Goal: Information Seeking & Learning: Learn about a topic

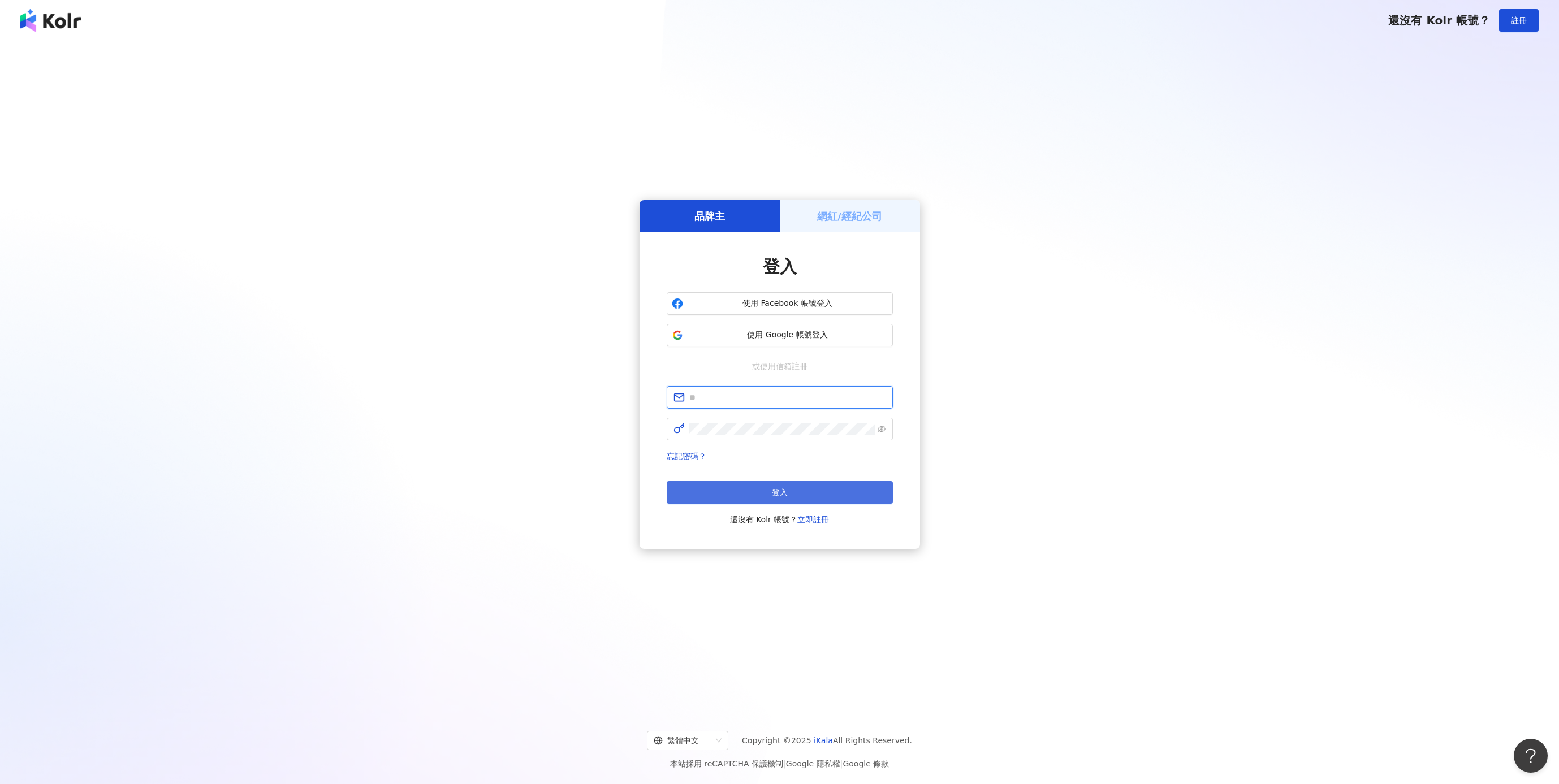
type input "**********"
click at [790, 488] on button "登入" at bounding box center [780, 493] width 226 height 23
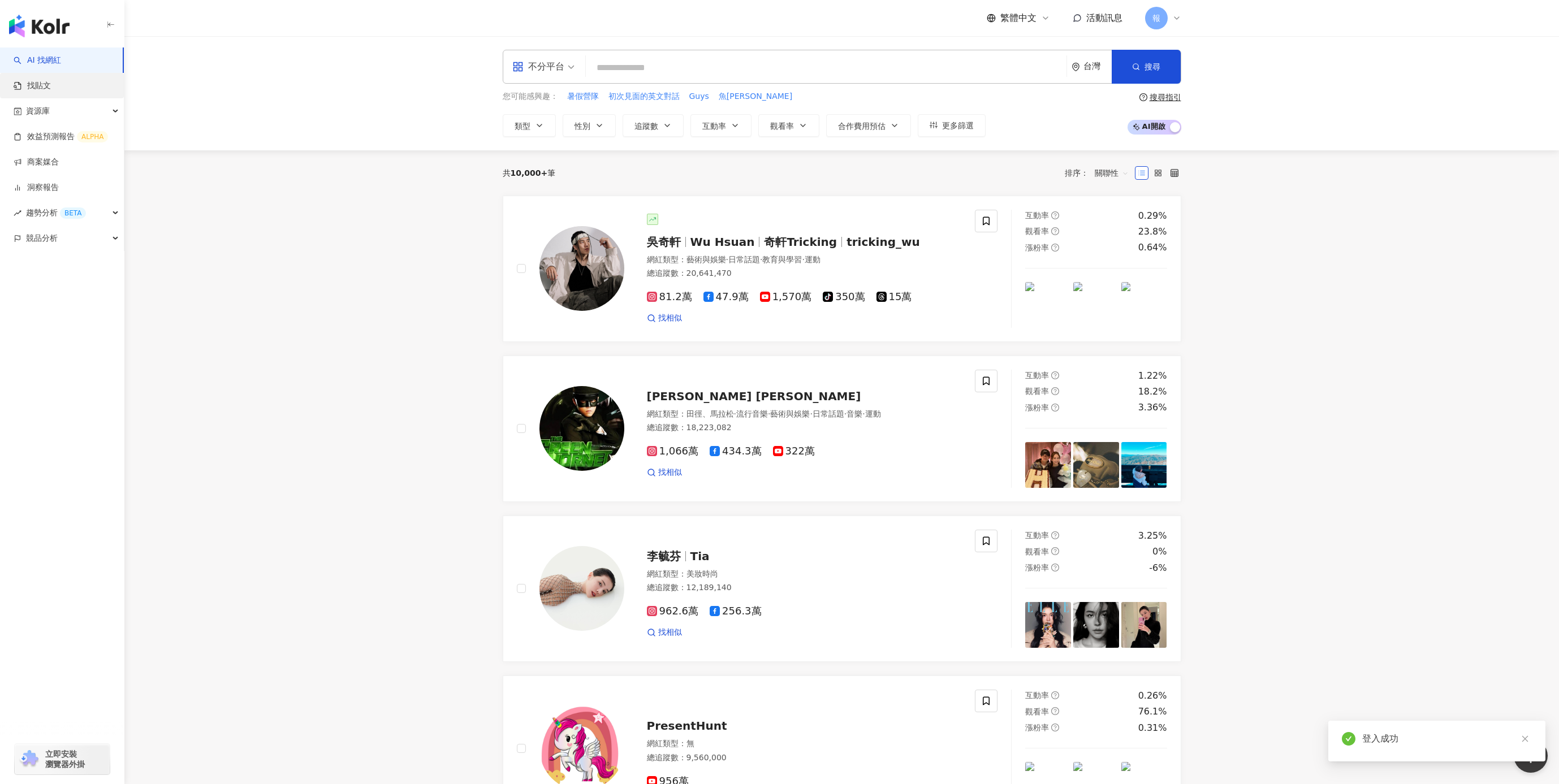
click at [51, 82] on link "找貼文" at bounding box center [32, 85] width 37 height 11
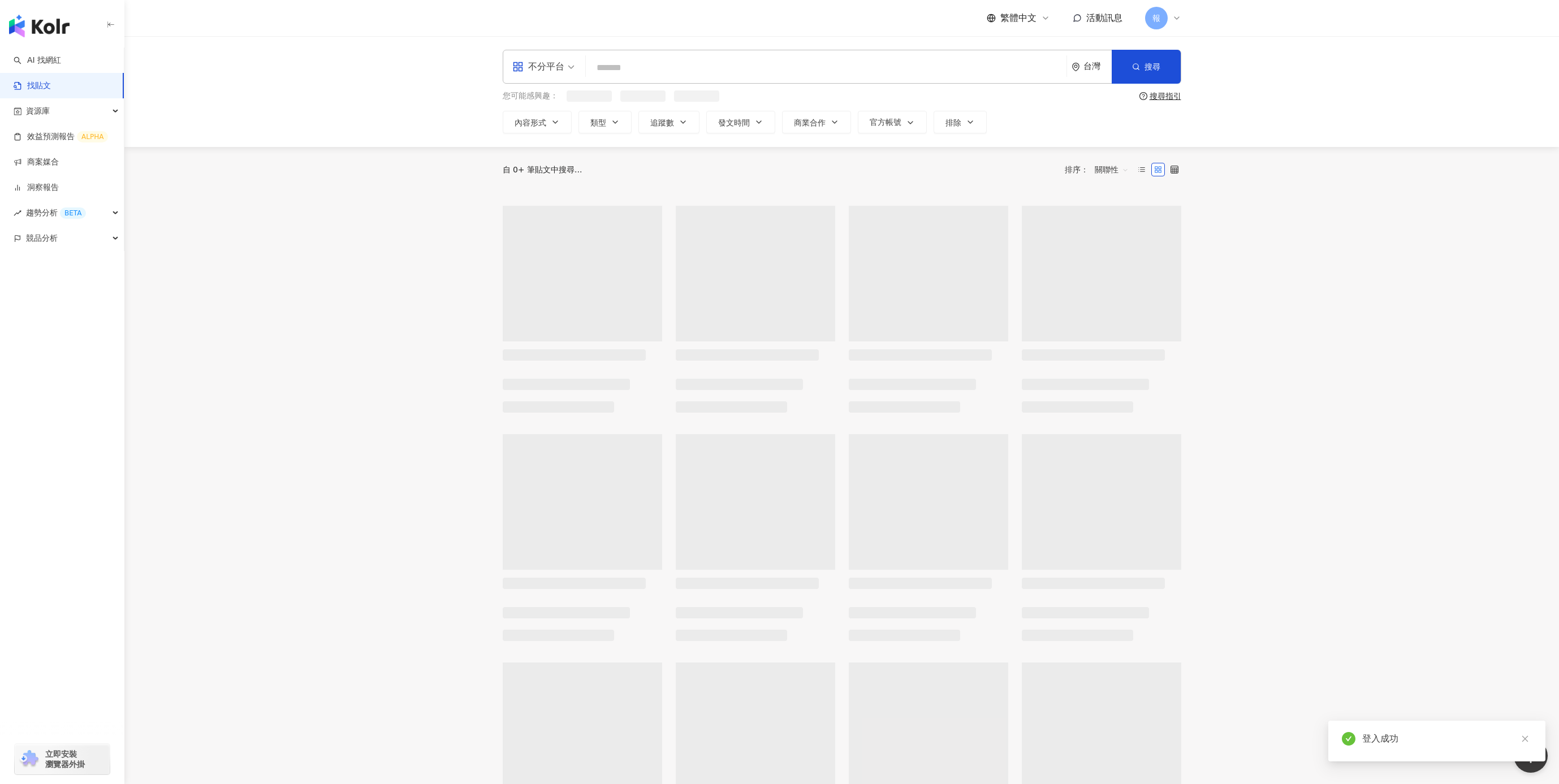
click at [624, 72] on input "search" at bounding box center [826, 68] width 472 height 24
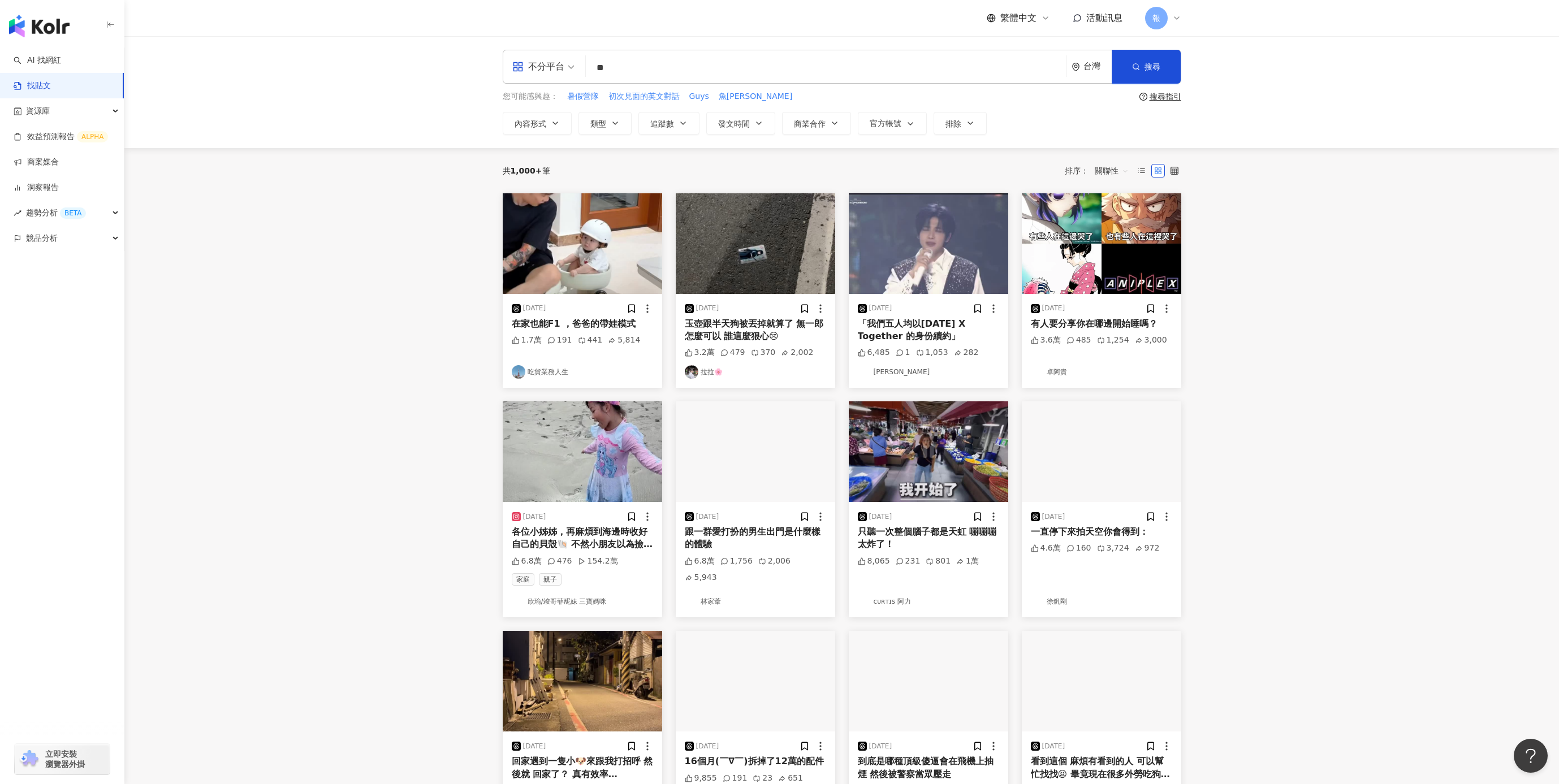
type input "*"
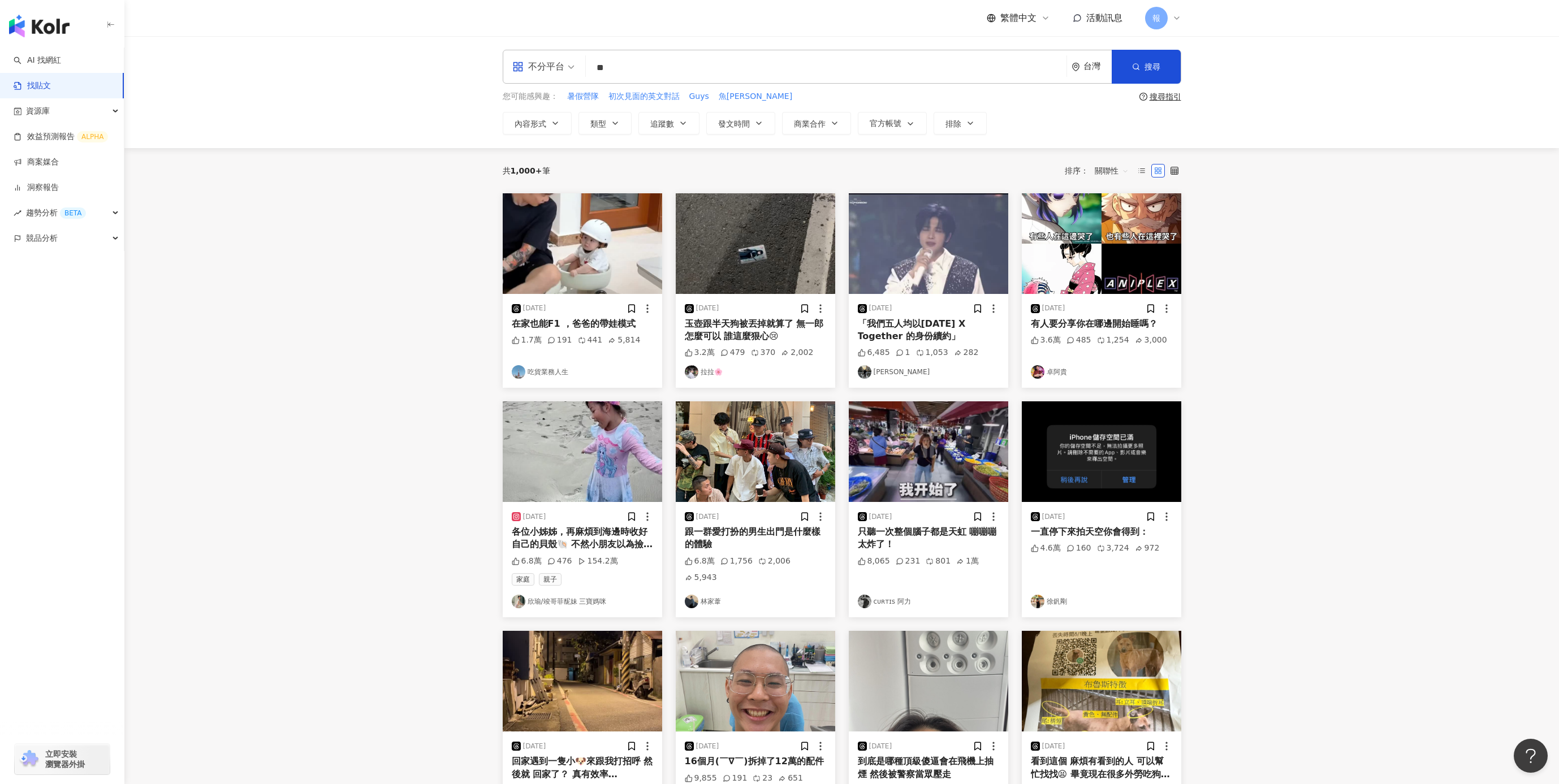
type input "**"
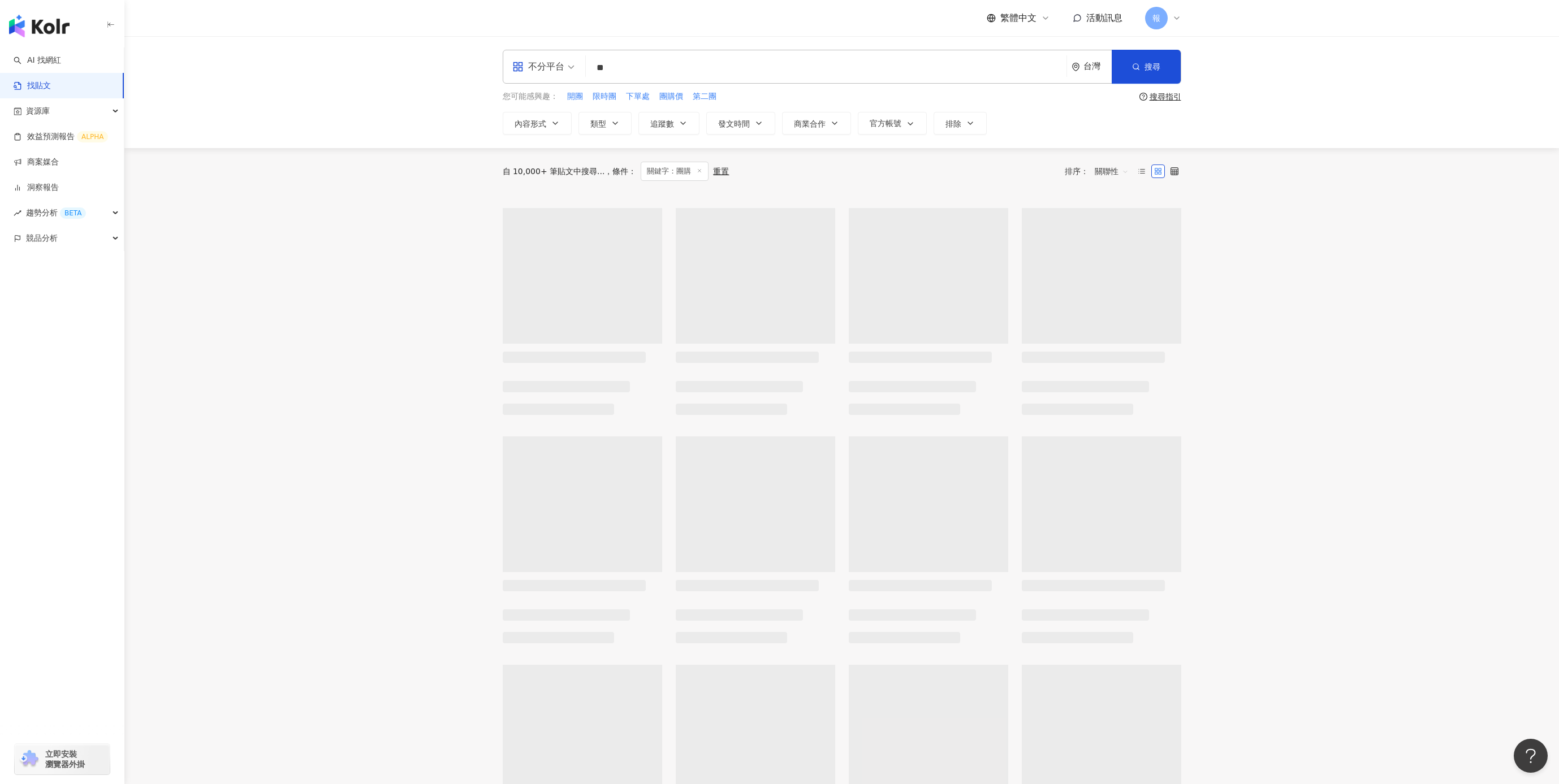
click at [637, 61] on input "**" at bounding box center [826, 68] width 472 height 24
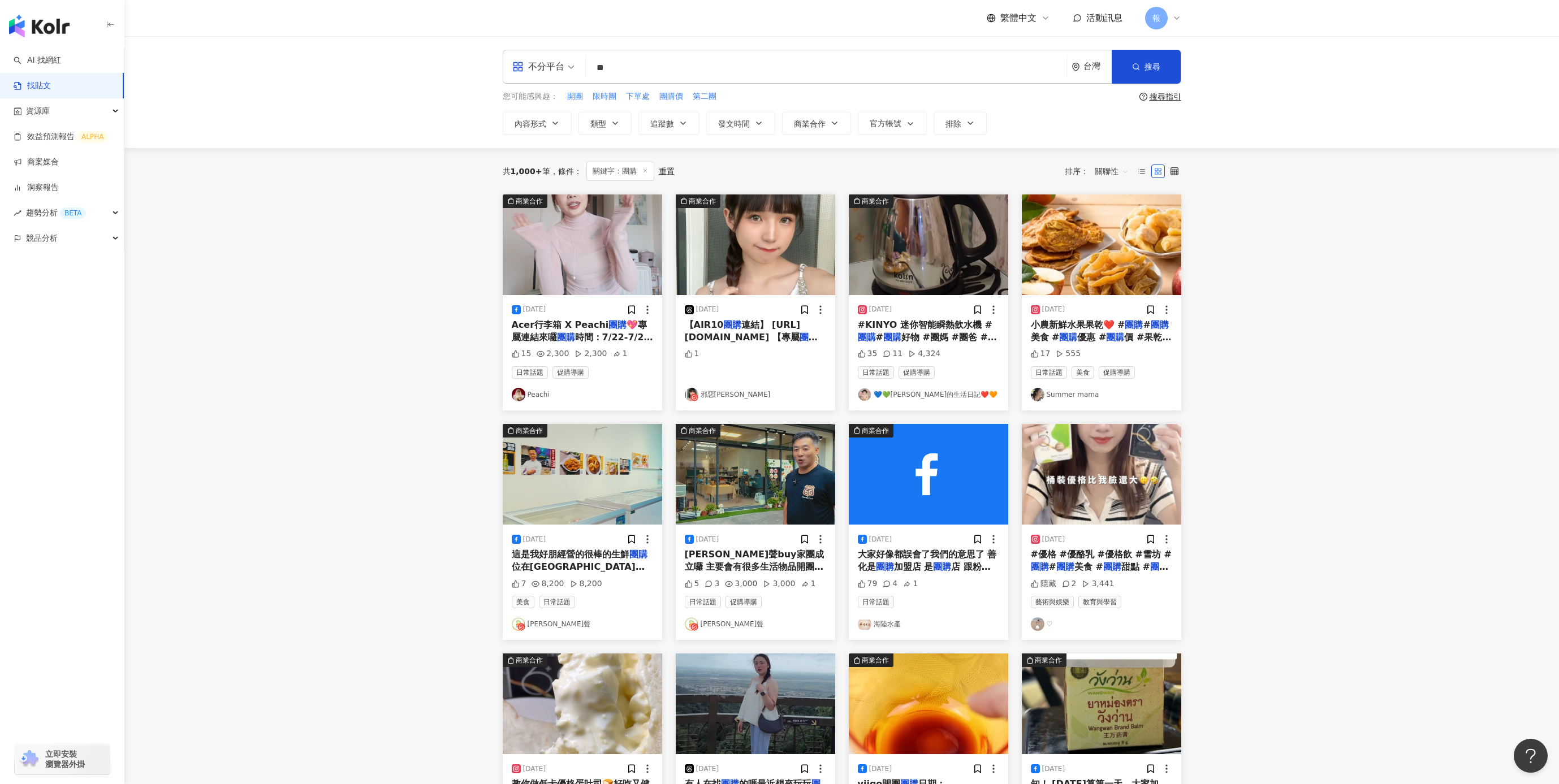
click at [894, 337] on span "好物 #團媽 #團爸 #母嬰" at bounding box center [927, 344] width 139 height 23
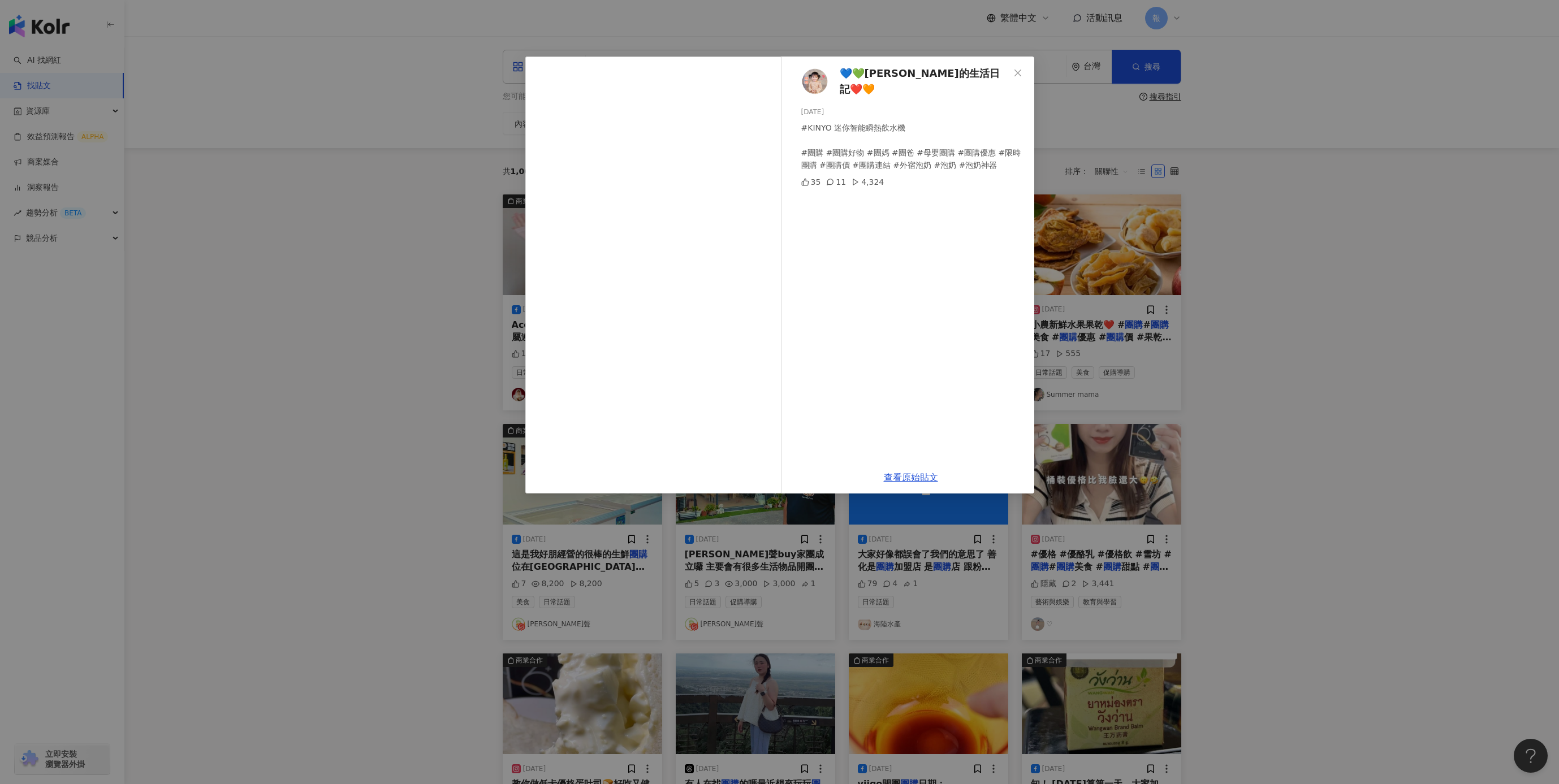
click at [927, 482] on div "查看原始貼文" at bounding box center [911, 478] width 247 height 32
click at [923, 470] on div "查看原始貼文" at bounding box center [911, 478] width 247 height 32
click at [911, 478] on link "查看原始貼文" at bounding box center [911, 478] width 54 height 11
click at [380, 323] on div "💙💚[PERSON_NAME]的生活日記❤️🧡 [DATE] #KINYO 迷你智能瞬熱飲水機 #團購 #團購好物 #團媽 #團爸 #母嬰團購 #團購優惠 #…" at bounding box center [780, 392] width 1559 height 784
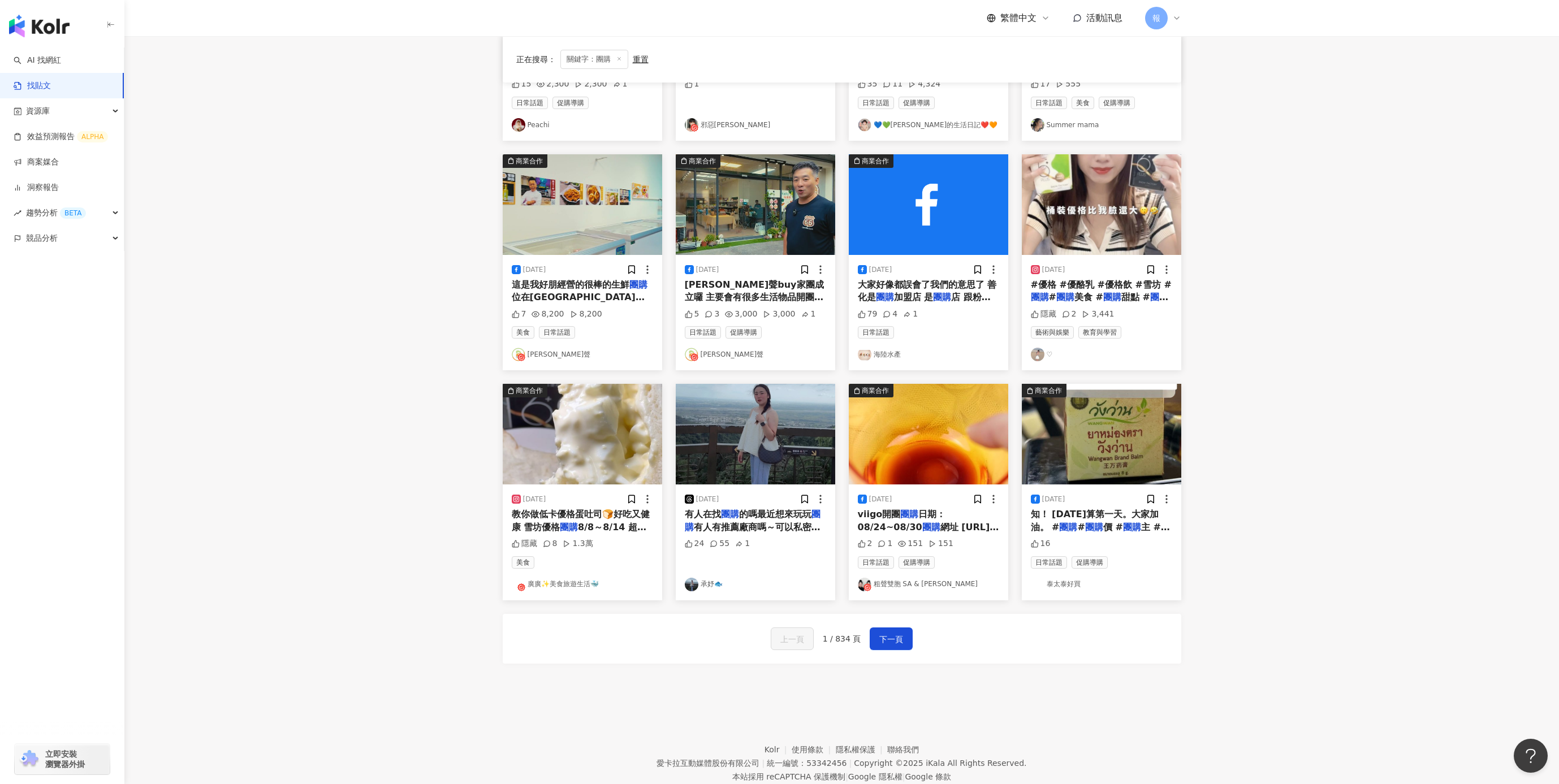
scroll to position [268, 0]
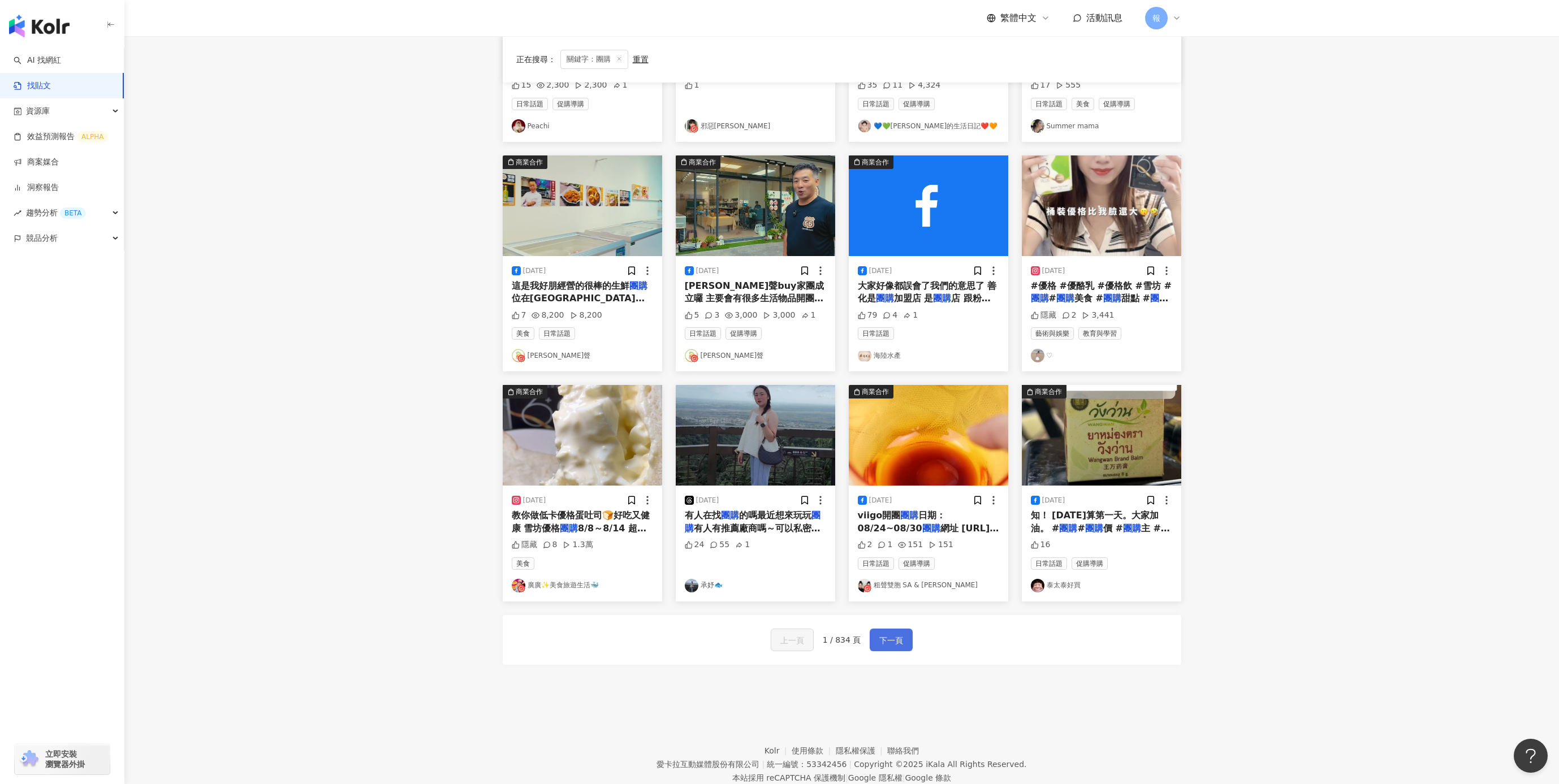
click at [886, 638] on span "下一頁" at bounding box center [891, 641] width 24 height 14
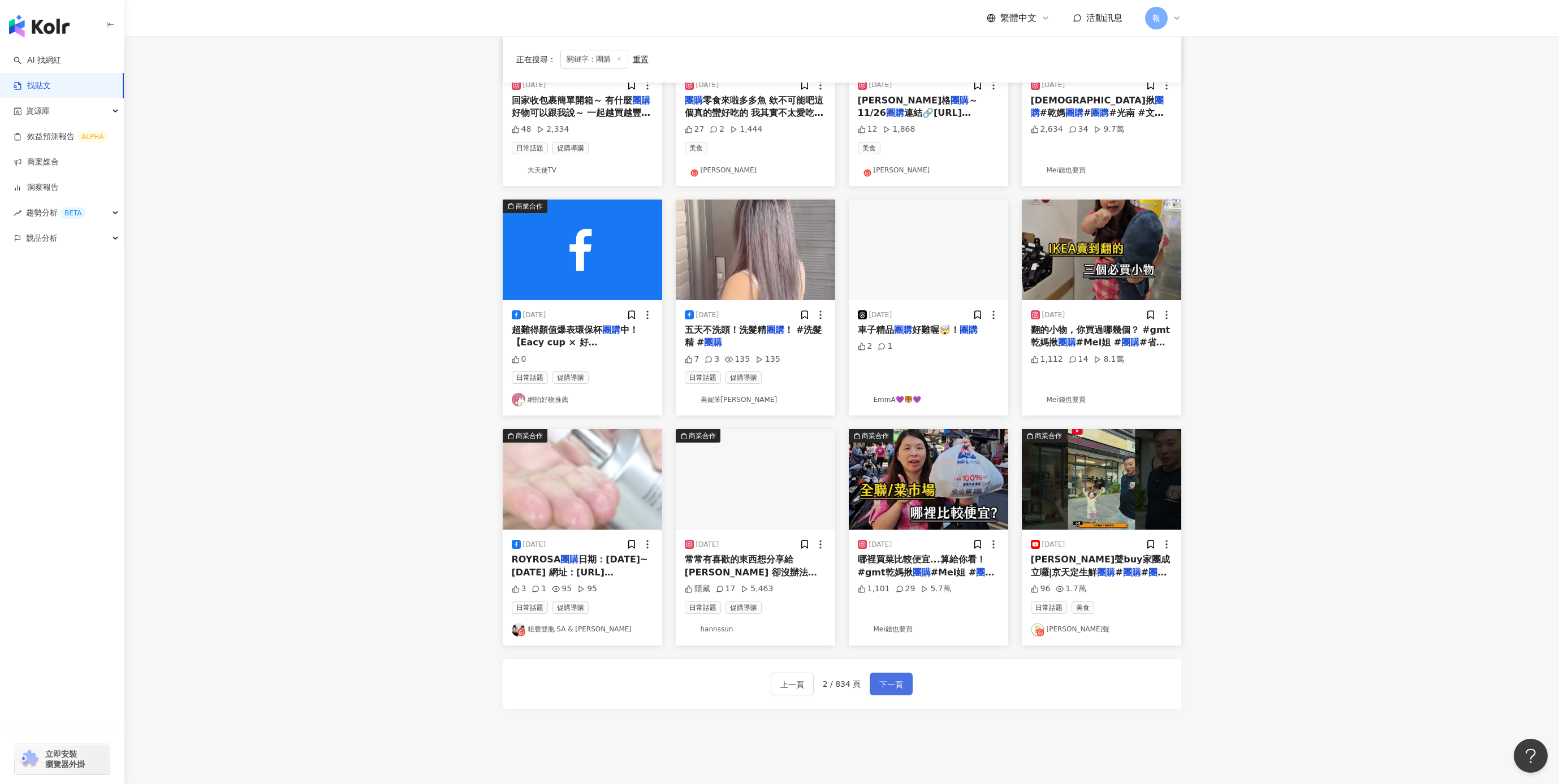
scroll to position [306, 0]
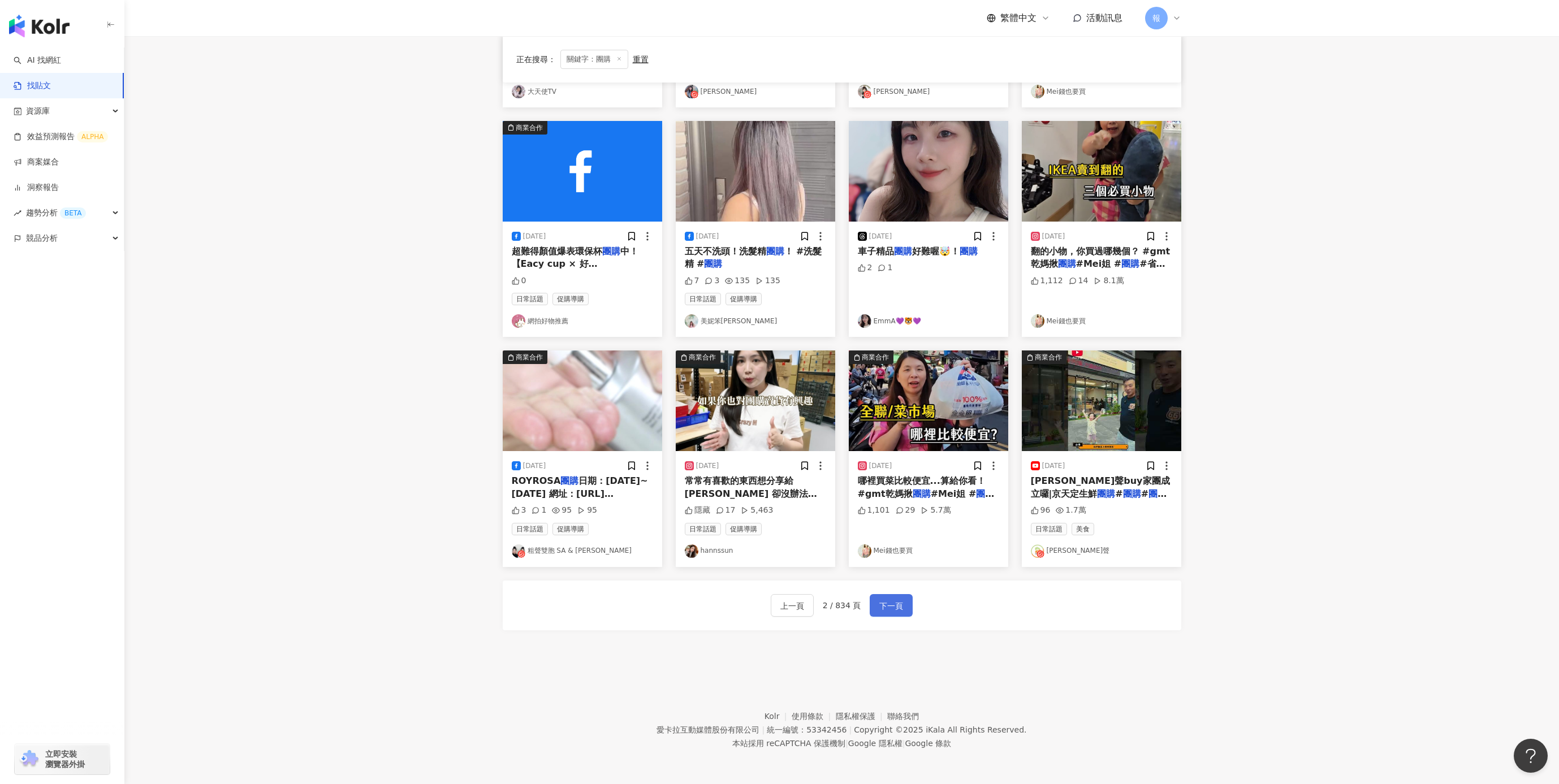
click at [891, 606] on span "下一頁" at bounding box center [891, 606] width 24 height 14
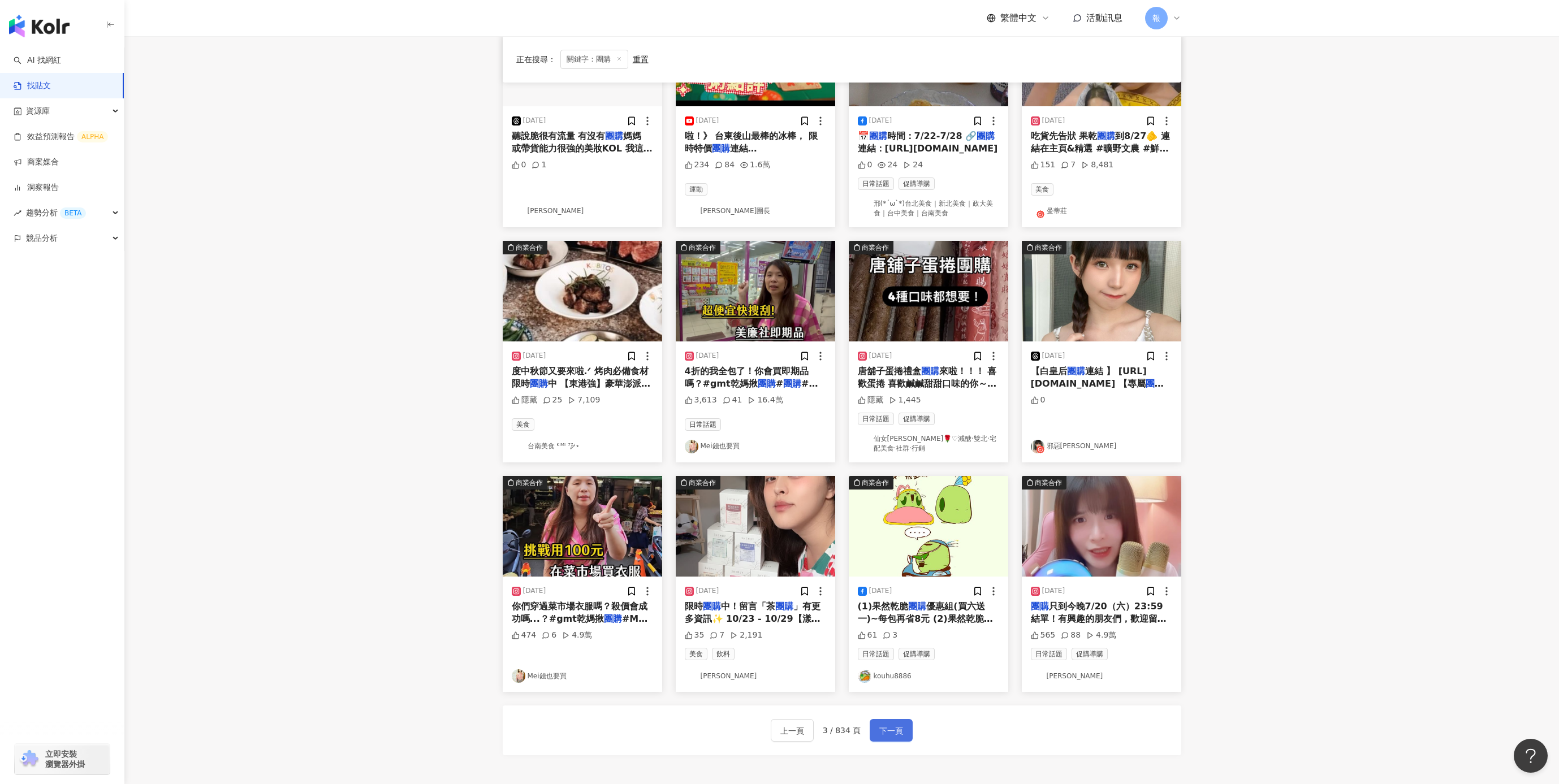
scroll to position [316, 0]
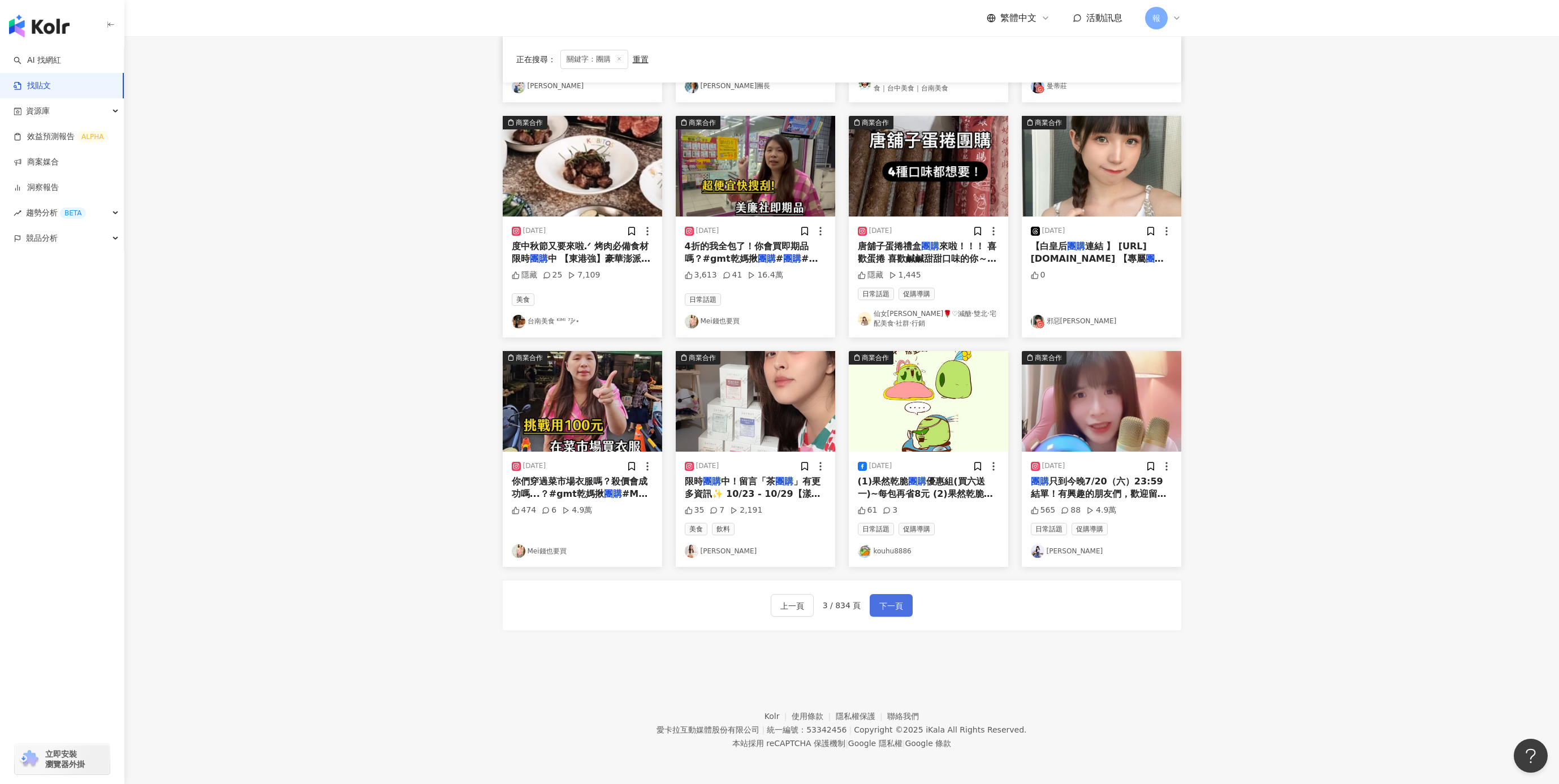
click at [888, 608] on span "下一頁" at bounding box center [891, 606] width 24 height 14
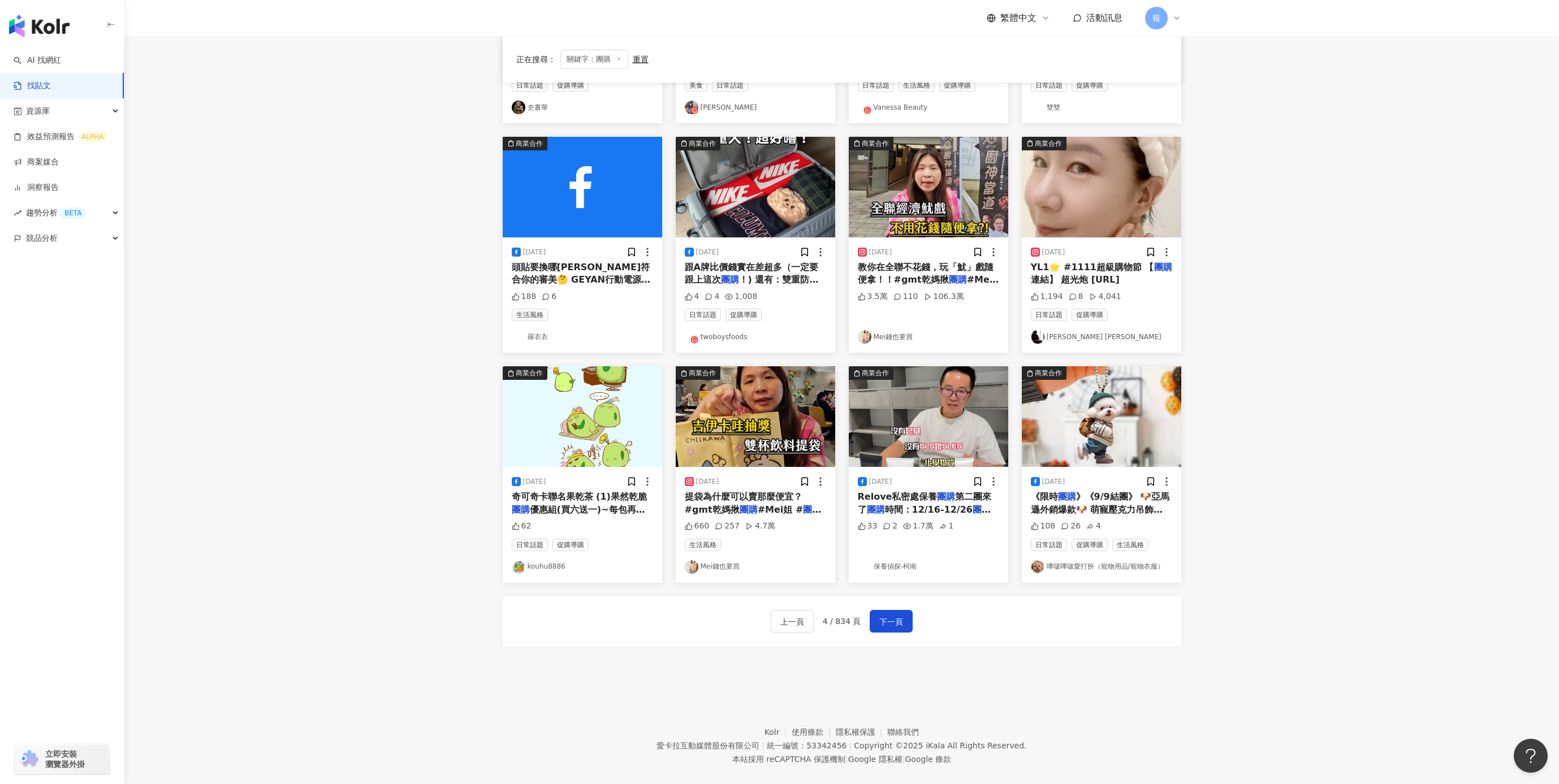
scroll to position [306, 0]
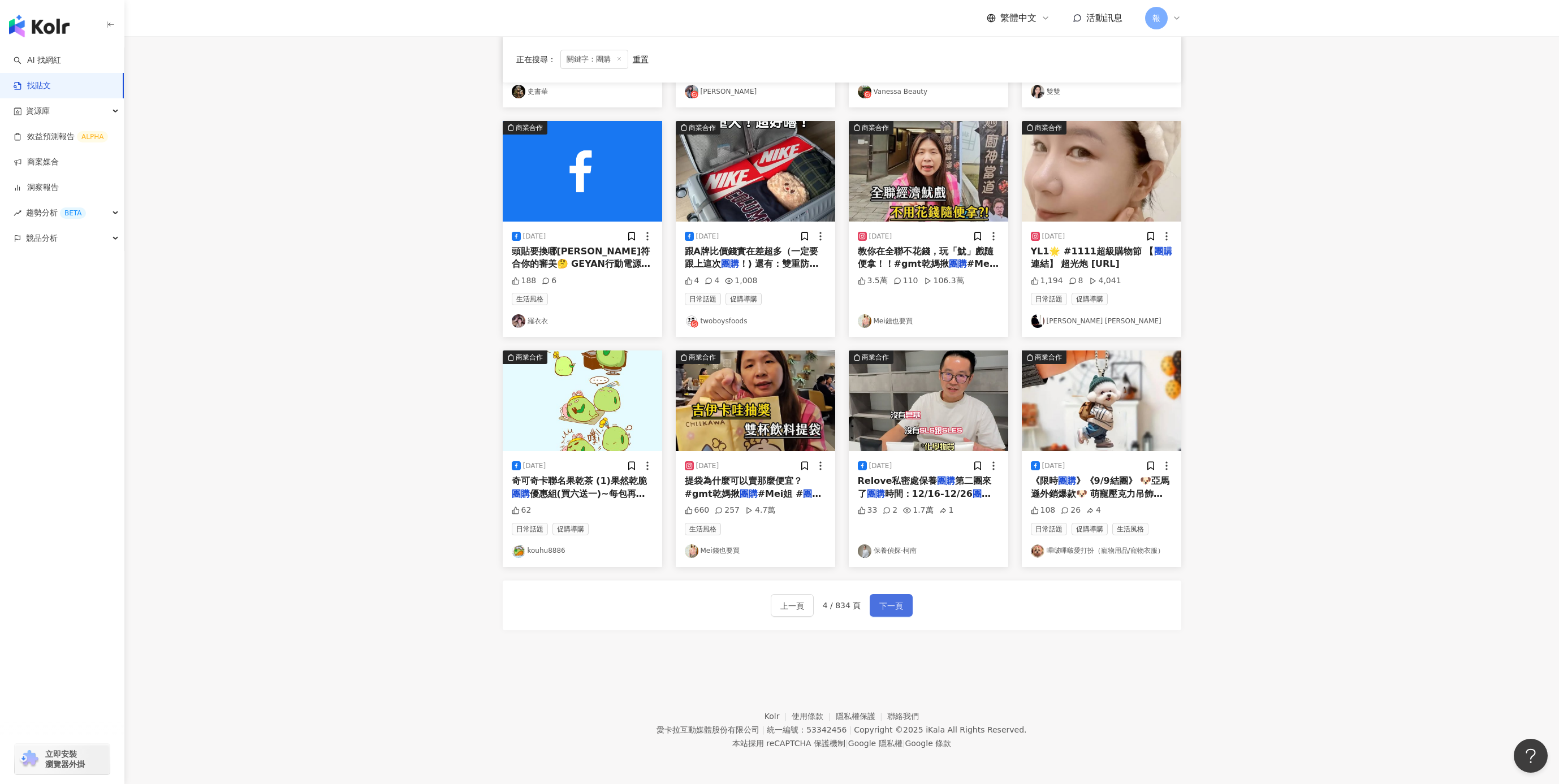
click at [889, 603] on span "下一頁" at bounding box center [891, 606] width 24 height 14
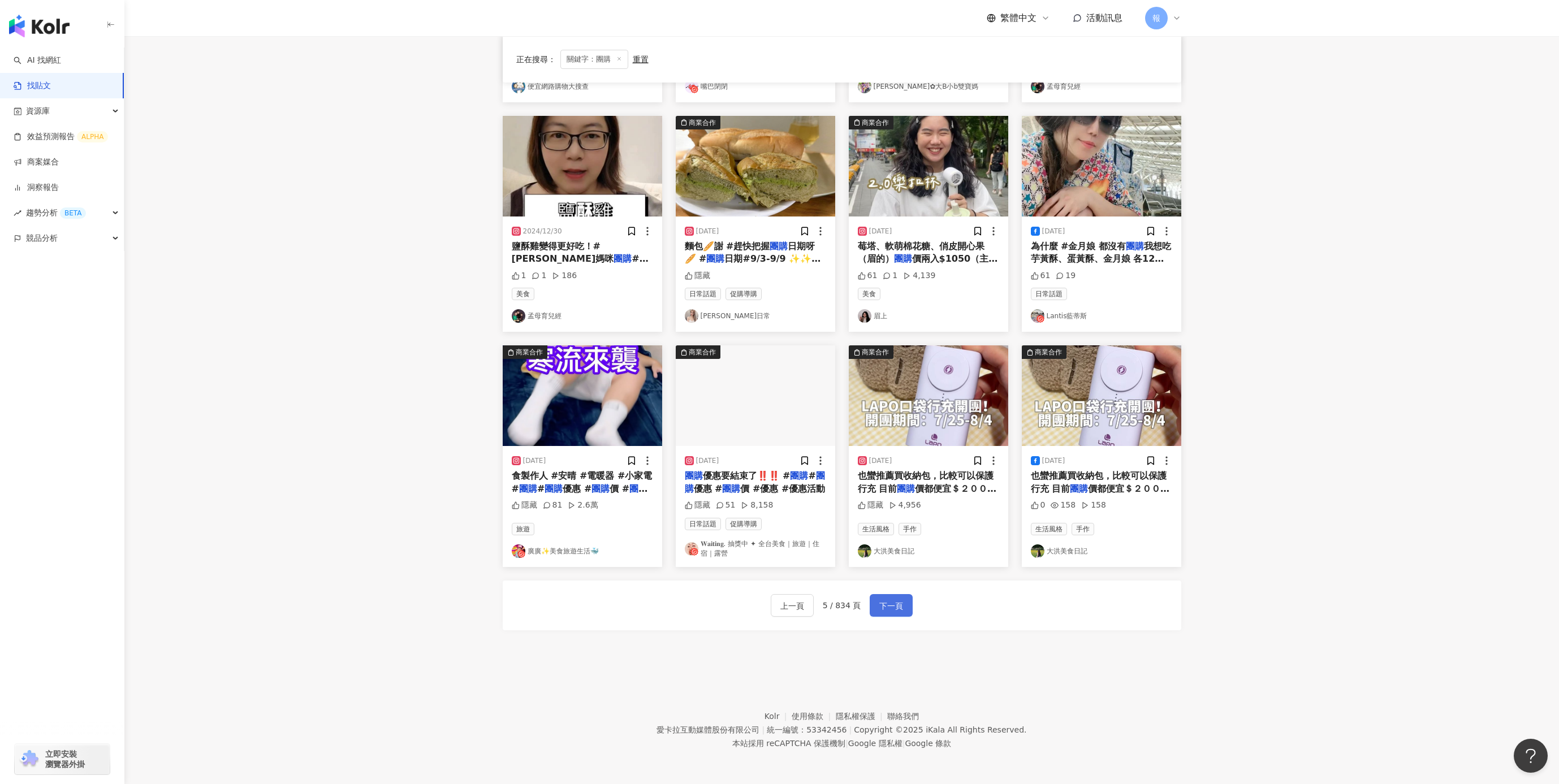
scroll to position [310, 0]
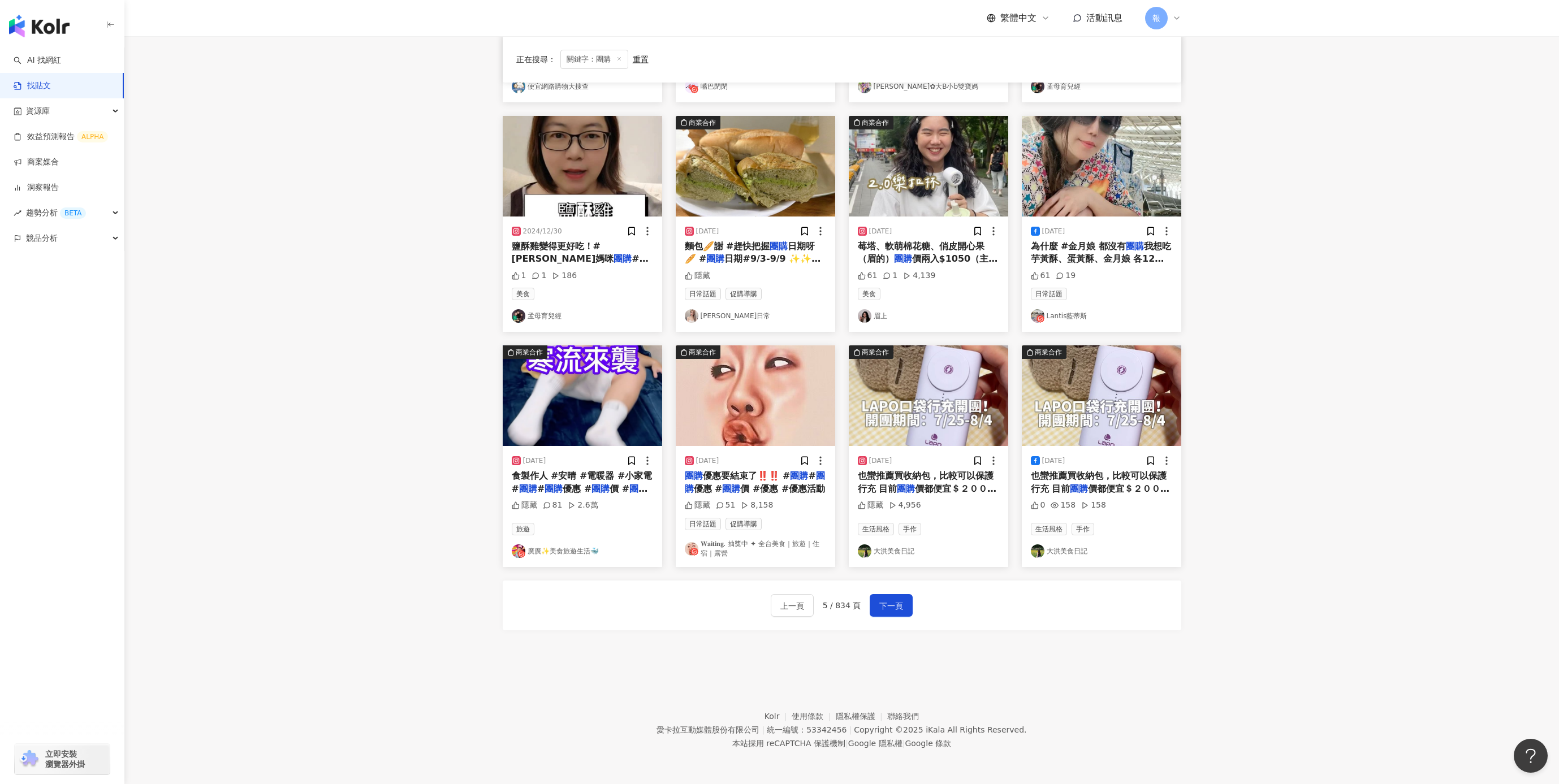
click at [722, 475] on span "優惠要結束了‼️‼️ #" at bounding box center [746, 475] width 88 height 11
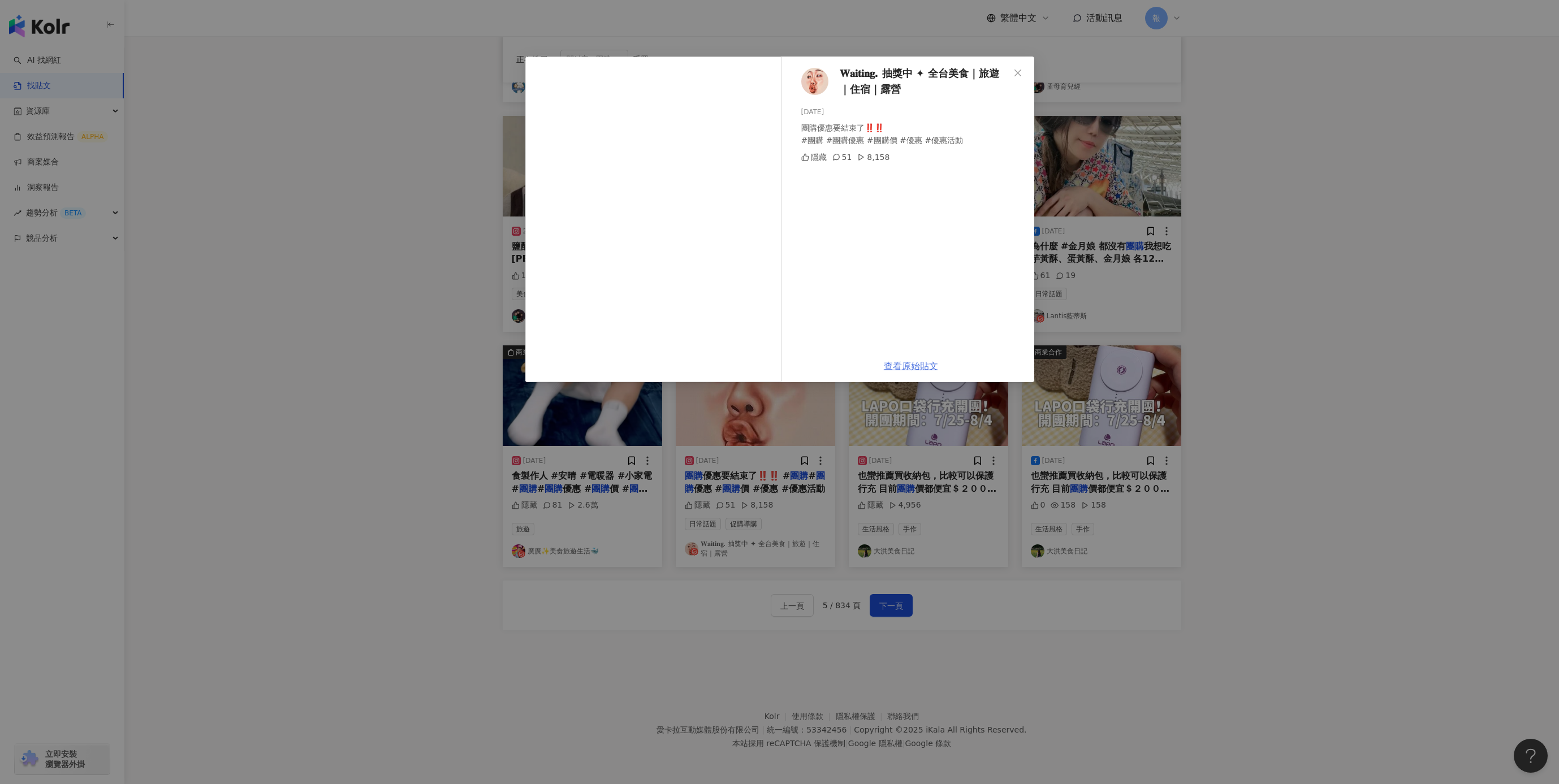
click at [923, 367] on link "查看原始貼文" at bounding box center [911, 366] width 54 height 11
click at [1356, 387] on div "𝐖𝐚𝐢𝐭𝐢𝐧𝐠. 抽獎中 ✦ 全台美食｜旅遊｜住宿｜露營 [DATE] 團購優惠要結束了‼️‼️ #團購 #團購優惠 #團購價 #優惠 #優惠活動 隱藏 51…" at bounding box center [780, 392] width 1559 height 784
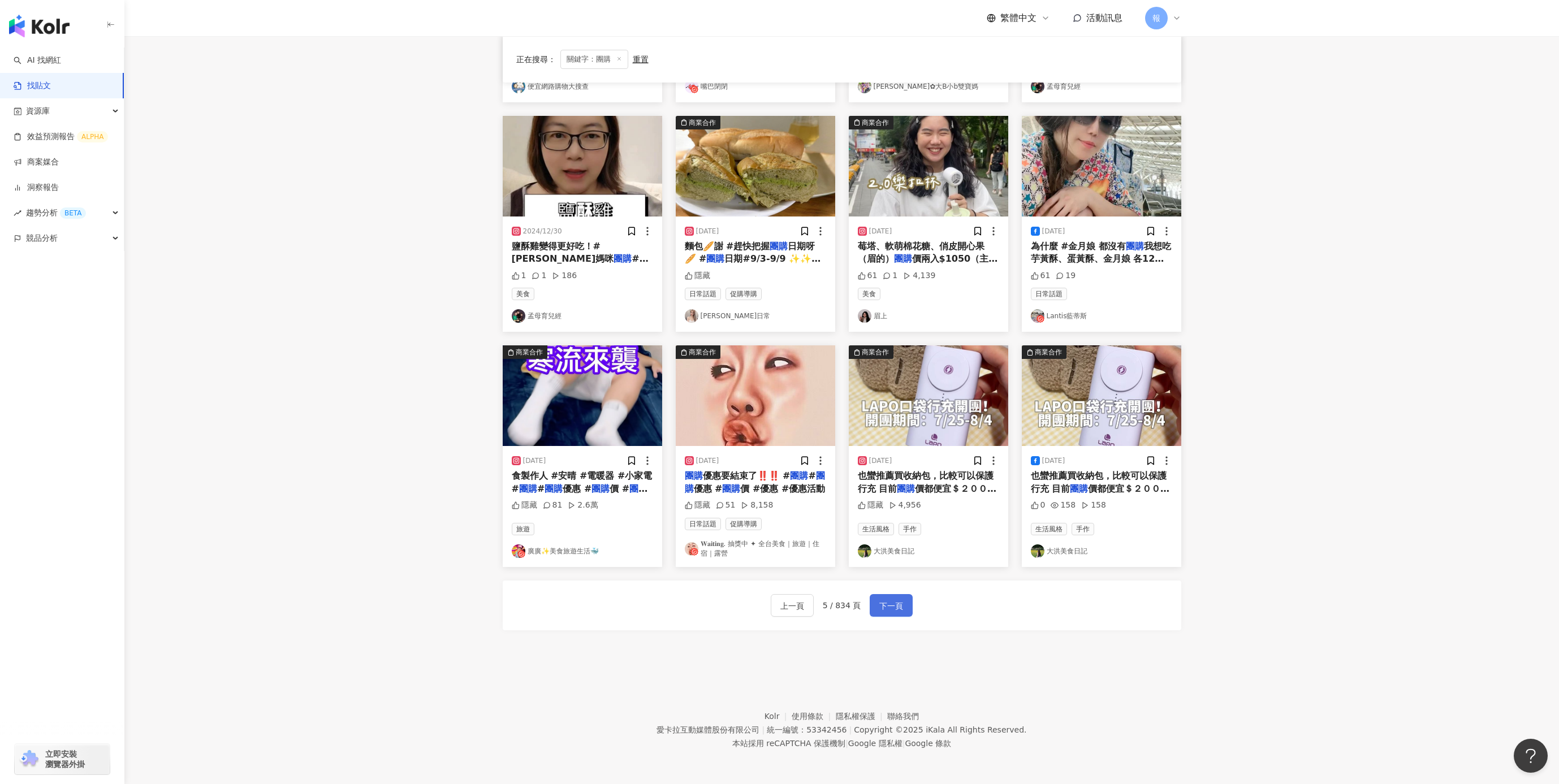
click at [882, 608] on span "下一頁" at bounding box center [891, 606] width 24 height 14
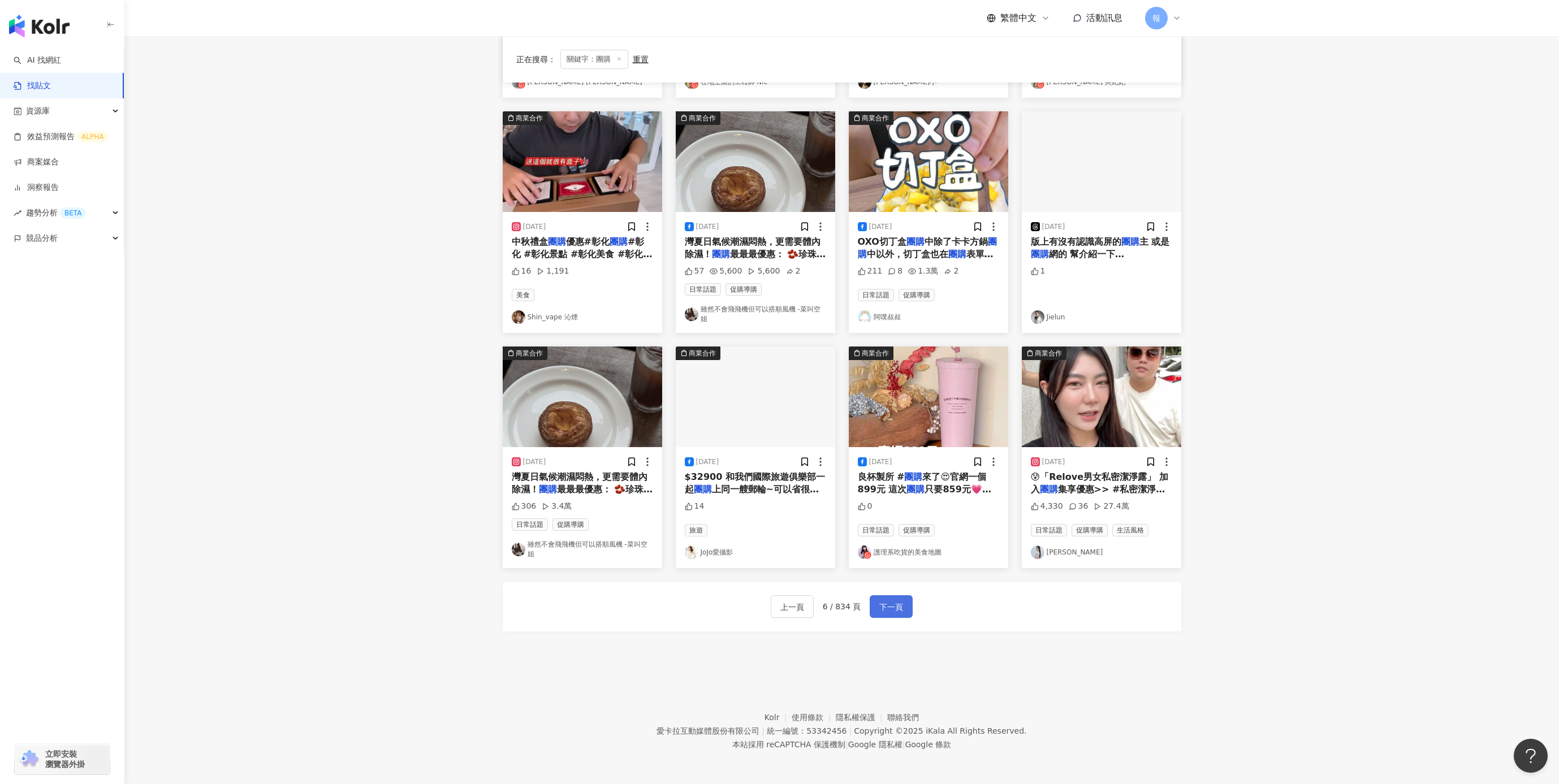
scroll to position [316, 0]
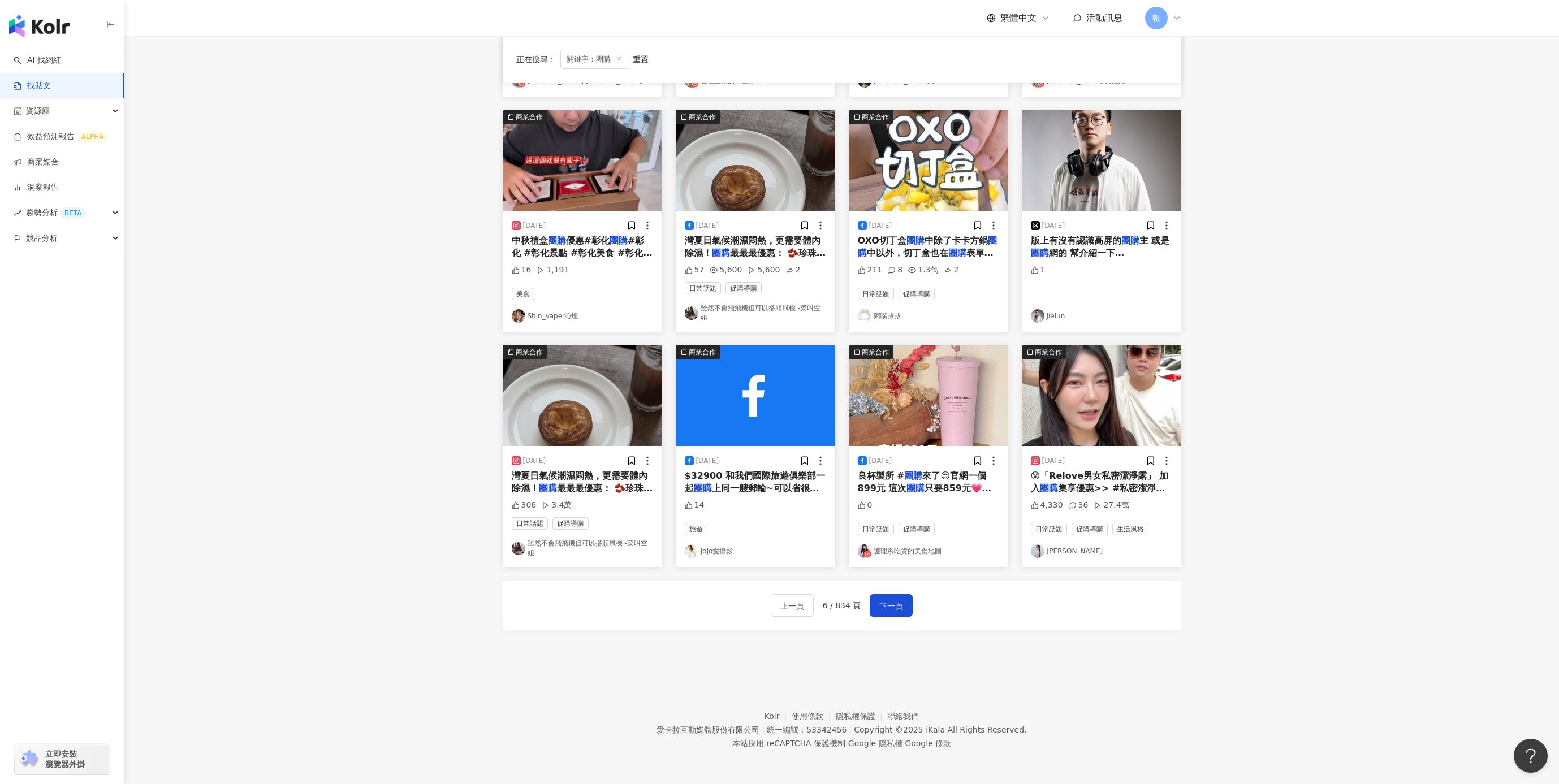
click at [1090, 487] on span "集享優惠>> #私密潔淨露 #私密處" at bounding box center [1098, 494] width 135 height 23
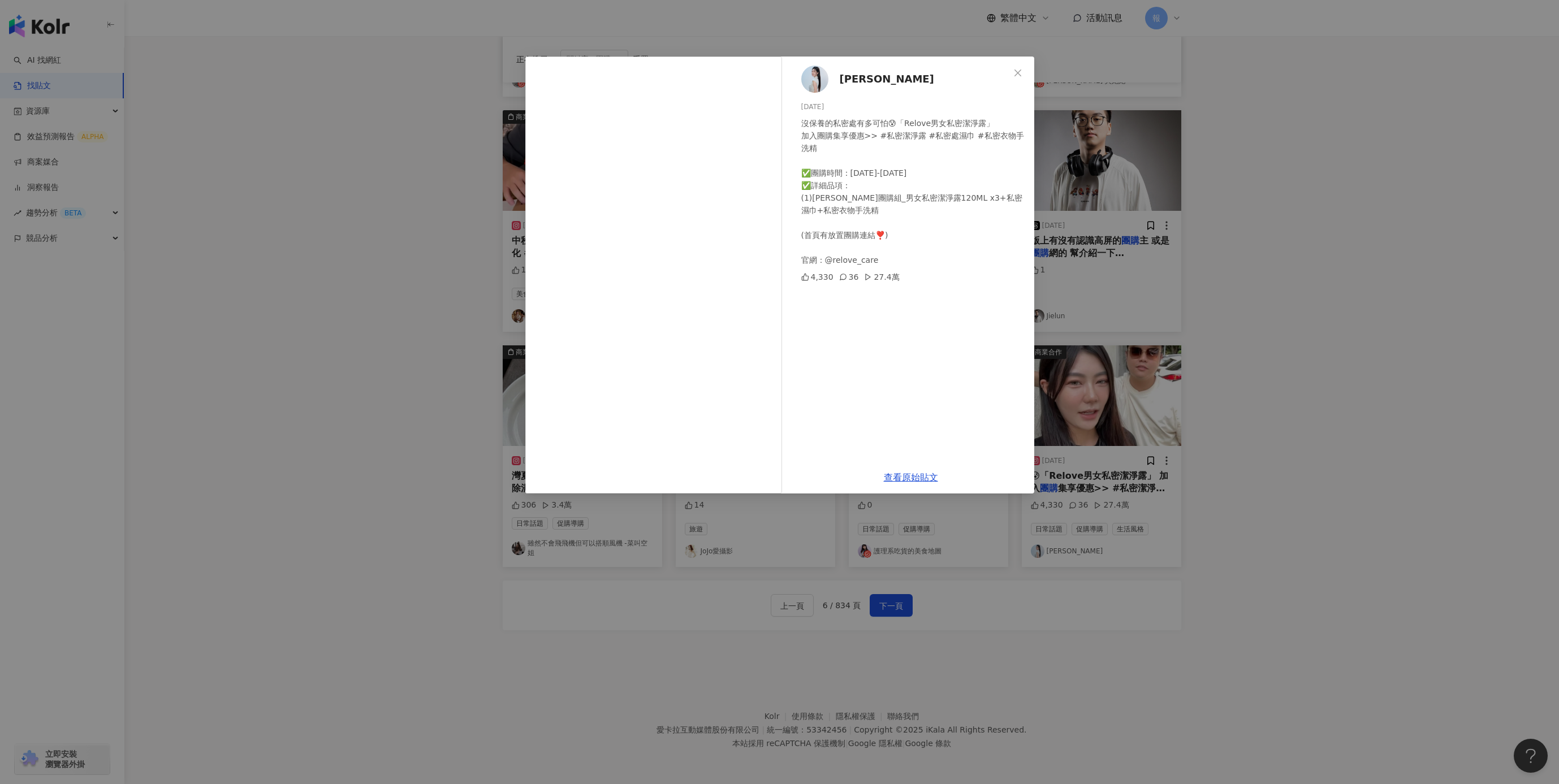
click at [906, 470] on div "查看原始貼文" at bounding box center [911, 478] width 247 height 32
click at [906, 479] on link "查看原始貼文" at bounding box center [911, 478] width 54 height 11
click at [319, 222] on div "[PERSON_NAME] [DATE] 沒保養的私密處有多可怕😰「Relove男女私密潔淨露」 加入團購集享優惠>> #私密潔淨露 #私密處濕巾 #私密衣物…" at bounding box center [780, 392] width 1559 height 784
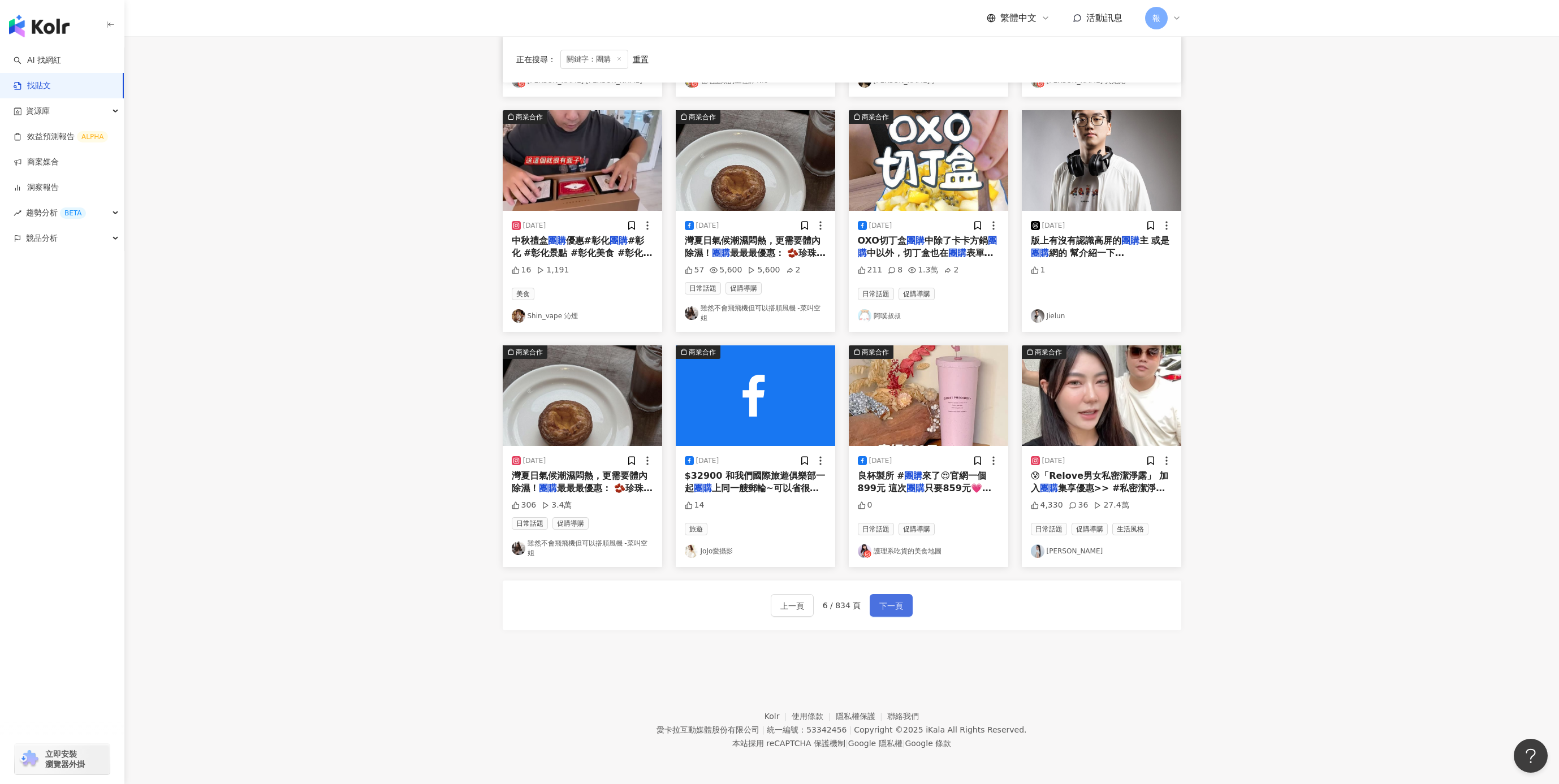
click at [904, 606] on button "下一頁" at bounding box center [891, 606] width 43 height 23
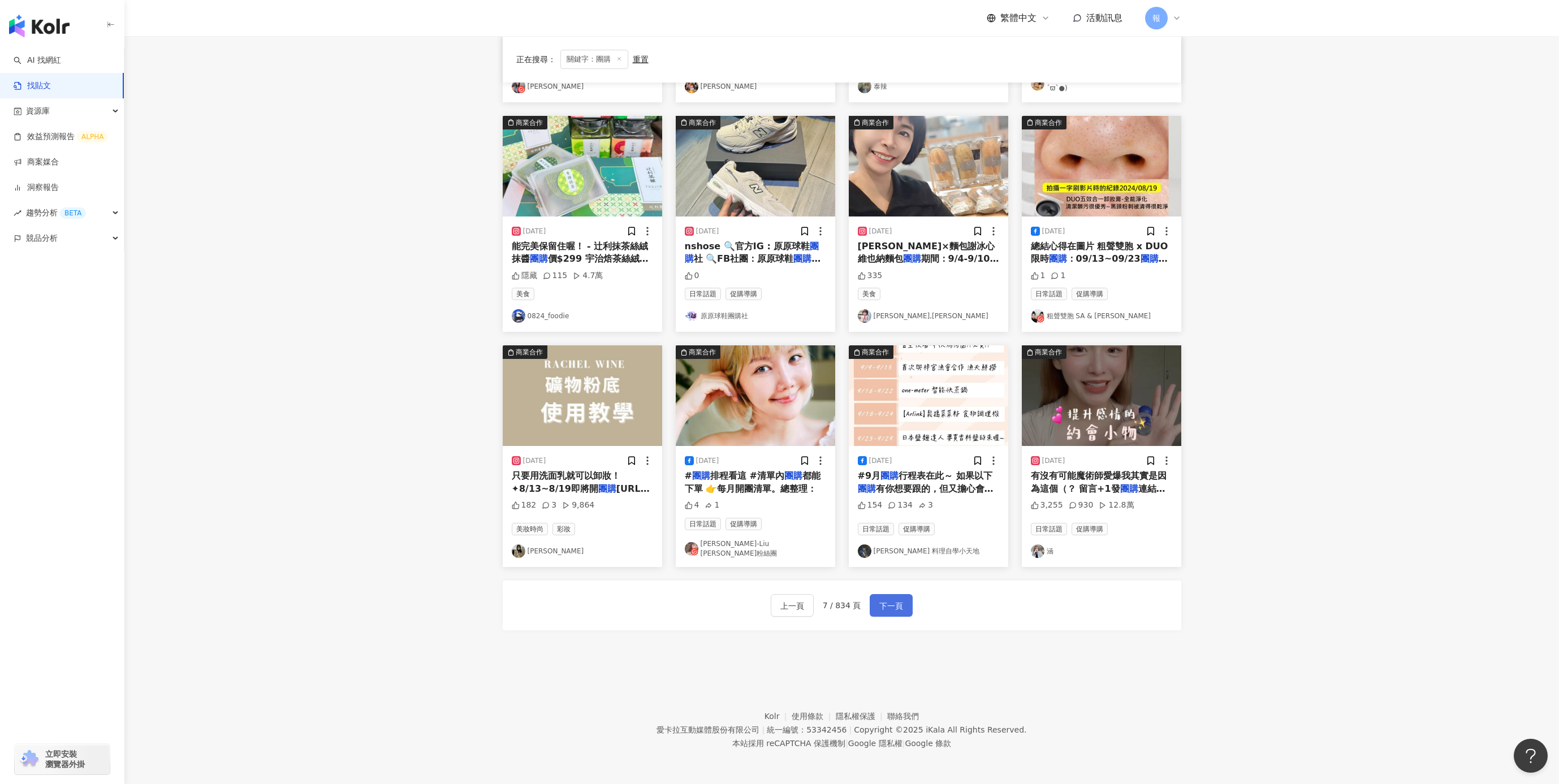
scroll to position [306, 0]
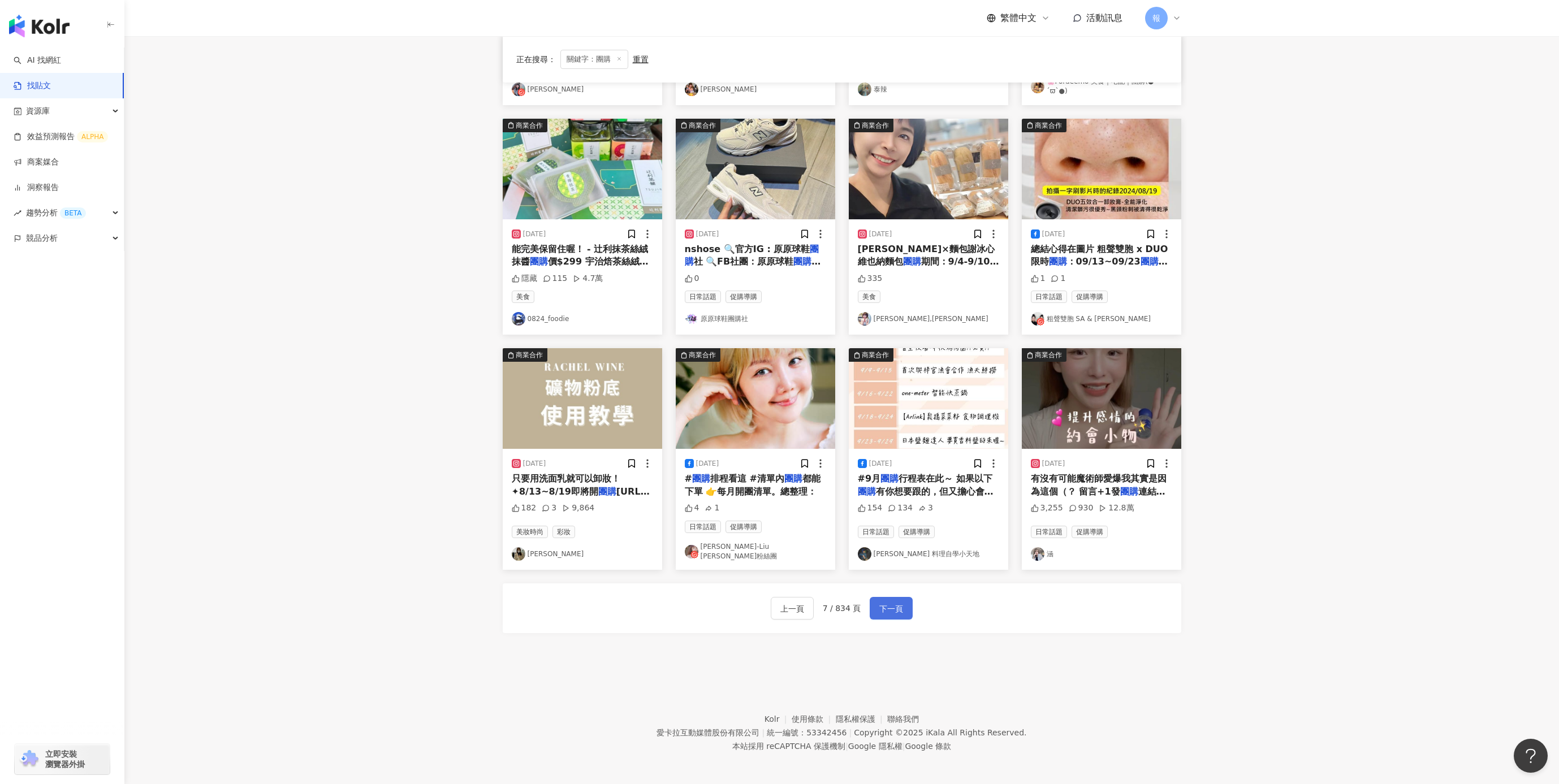
click at [901, 608] on span "下一頁" at bounding box center [891, 609] width 24 height 14
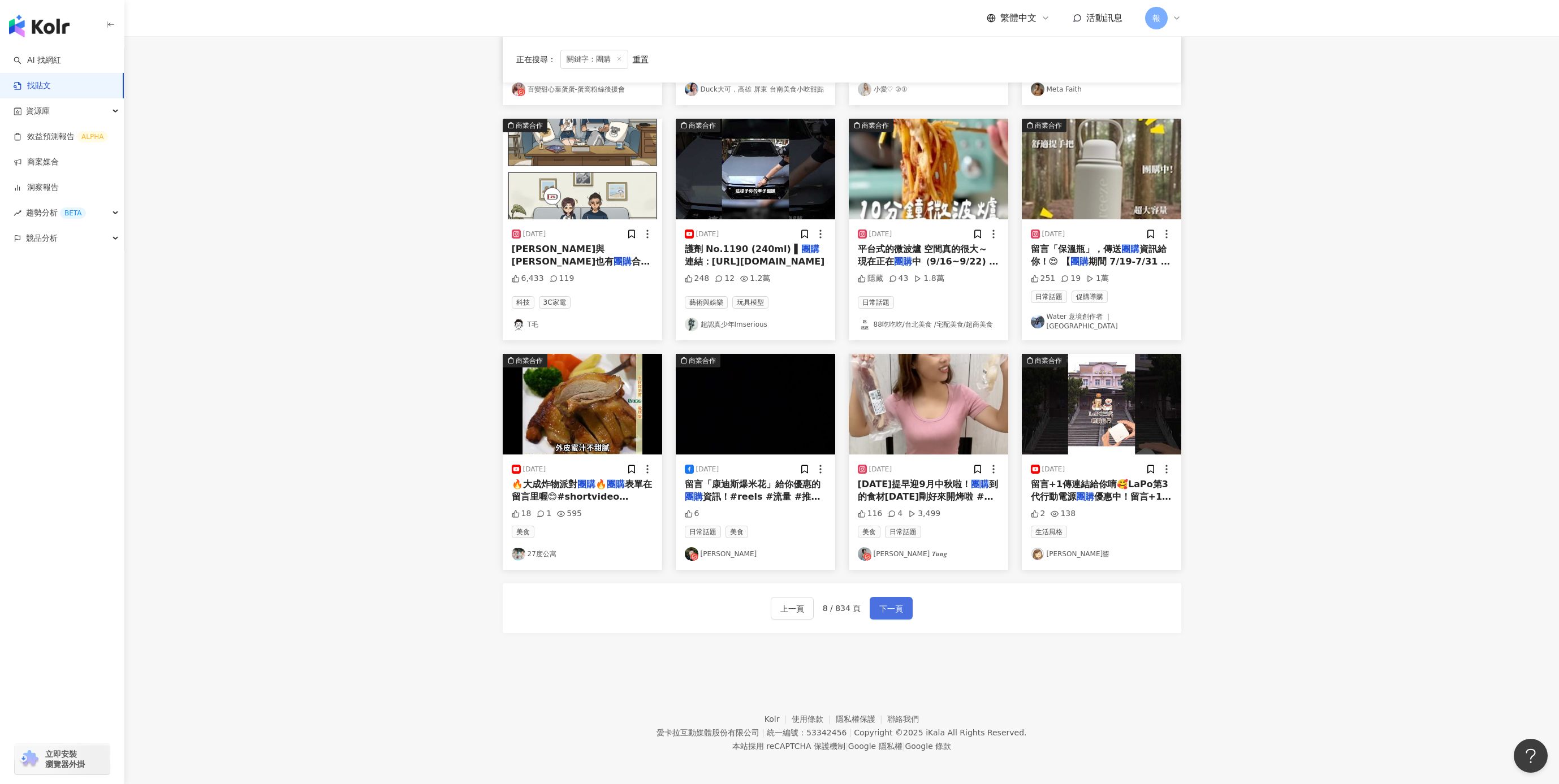
click at [901, 608] on span "下一頁" at bounding box center [891, 609] width 24 height 14
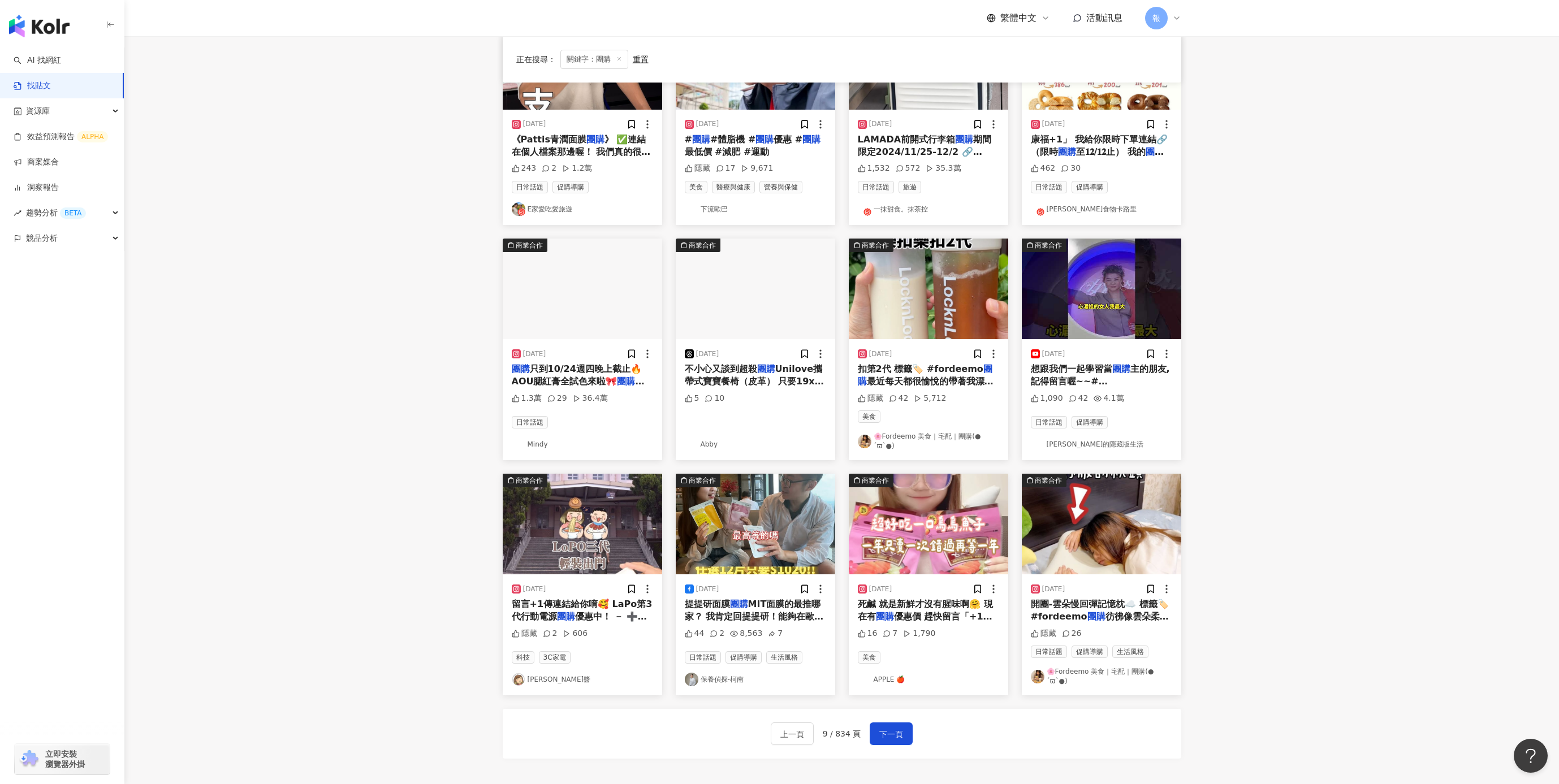
scroll to position [203, 0]
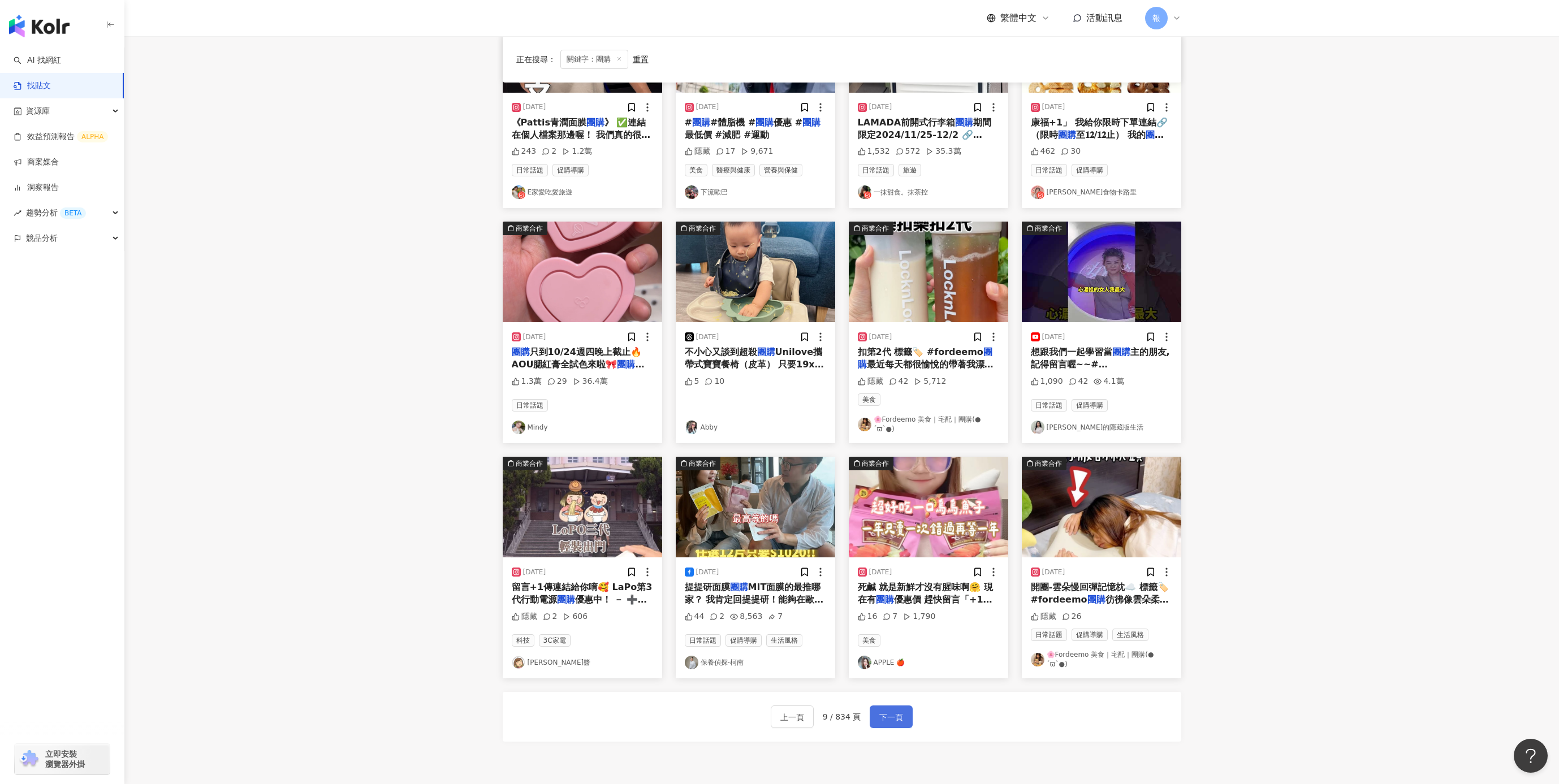
click at [902, 719] on button "下一頁" at bounding box center [891, 717] width 43 height 23
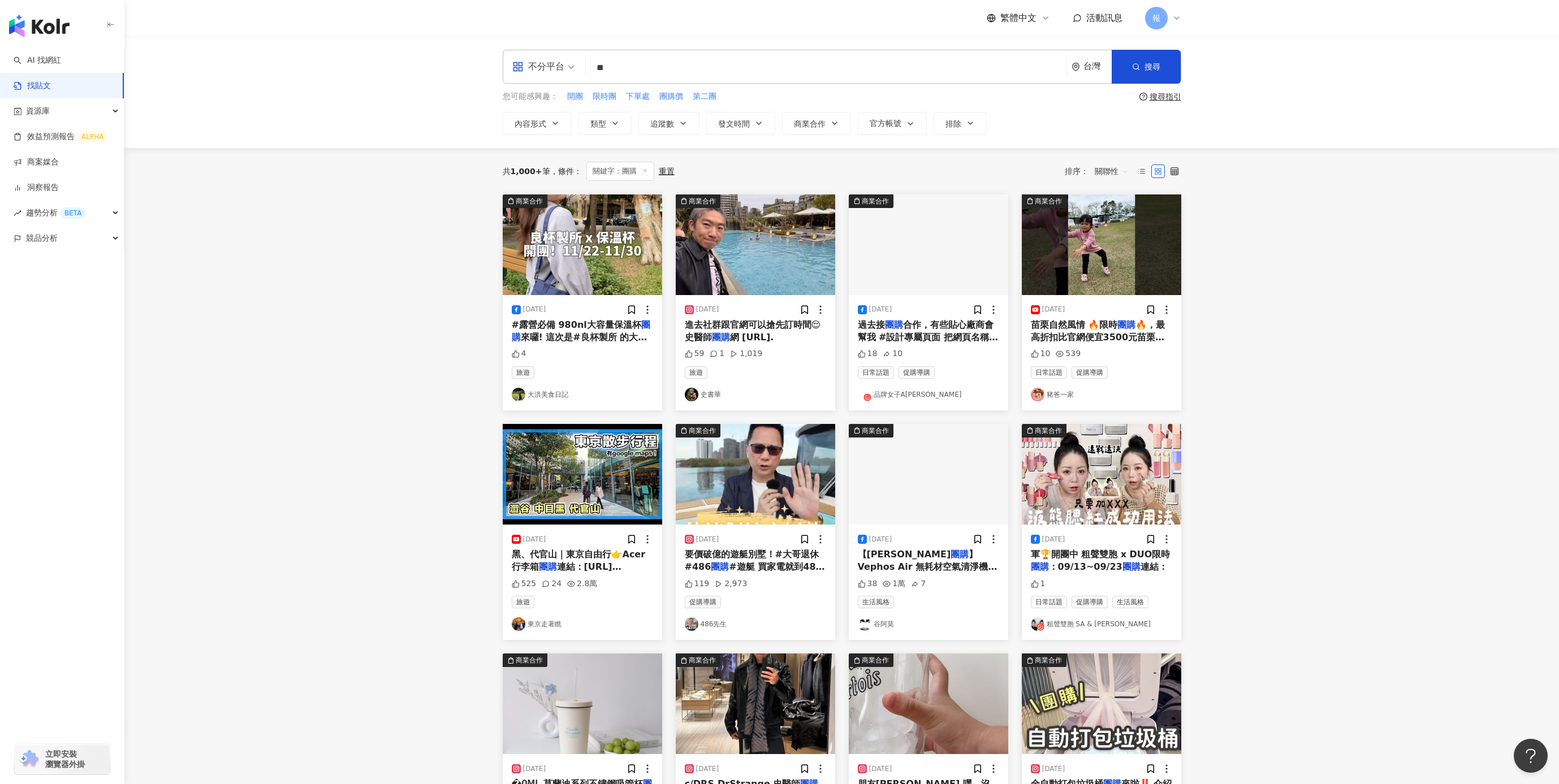
scroll to position [306, 0]
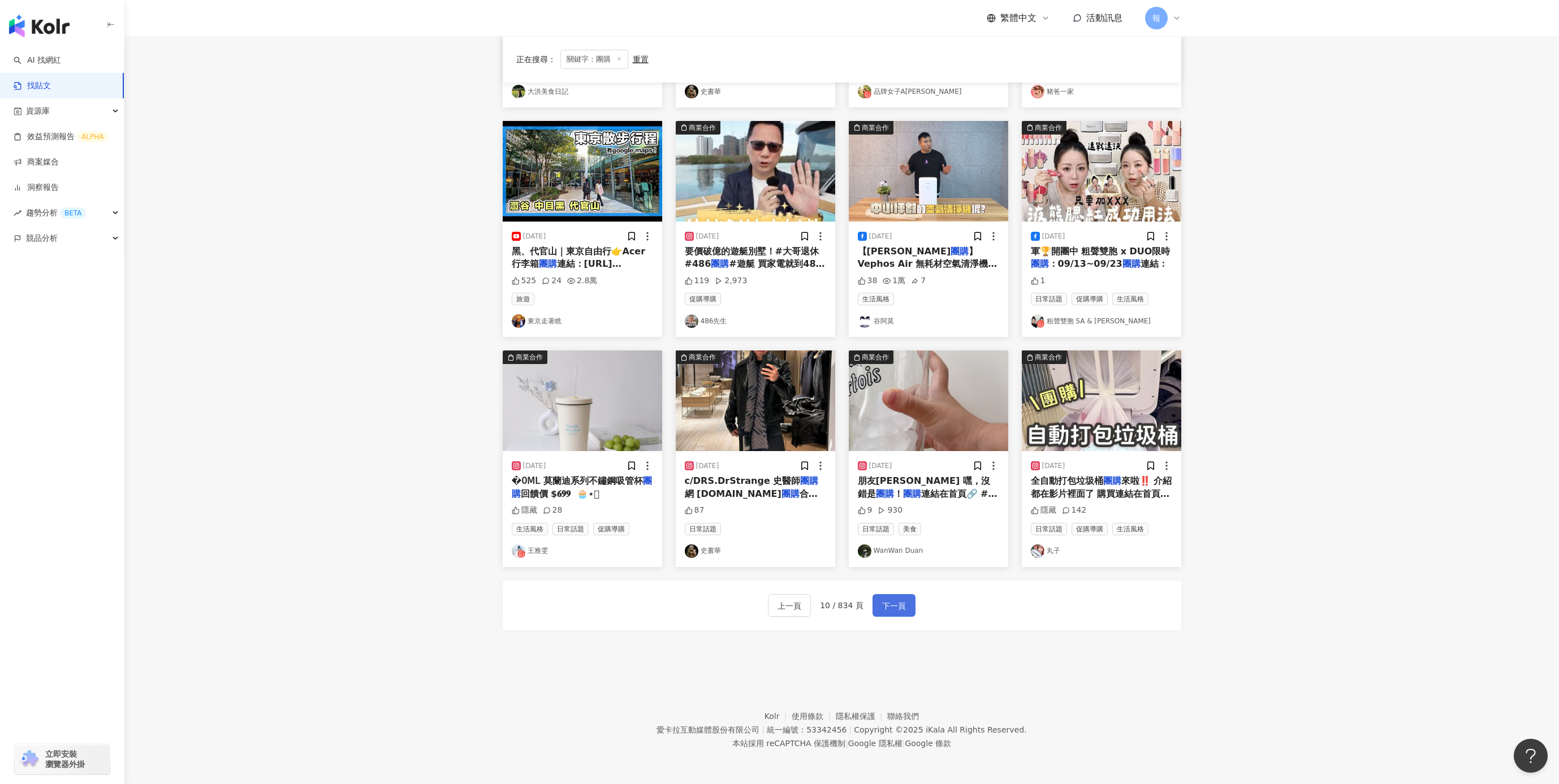
click at [900, 611] on span "下一頁" at bounding box center [894, 606] width 24 height 14
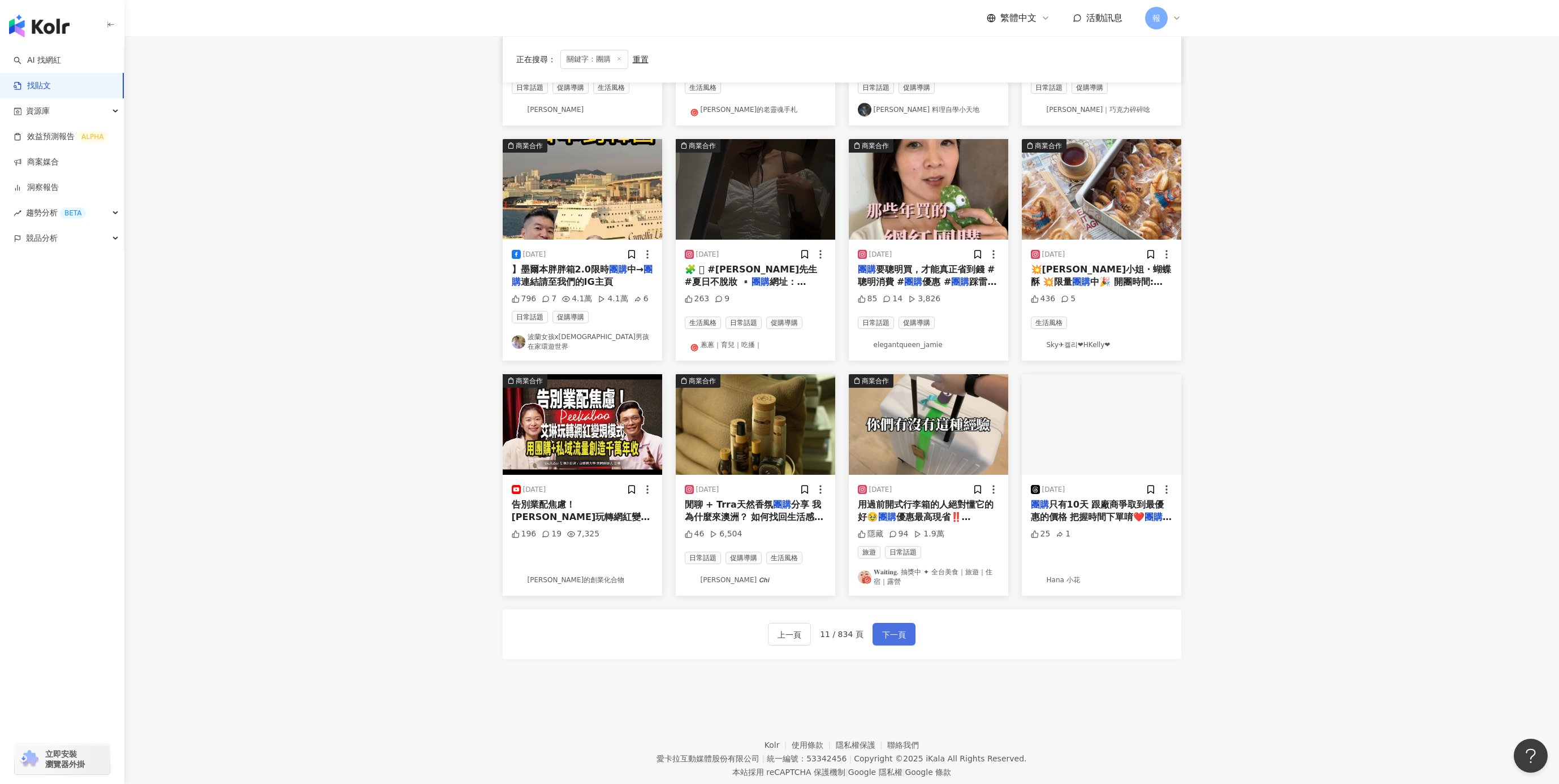
scroll to position [284, 0]
